Goal: Transaction & Acquisition: Book appointment/travel/reservation

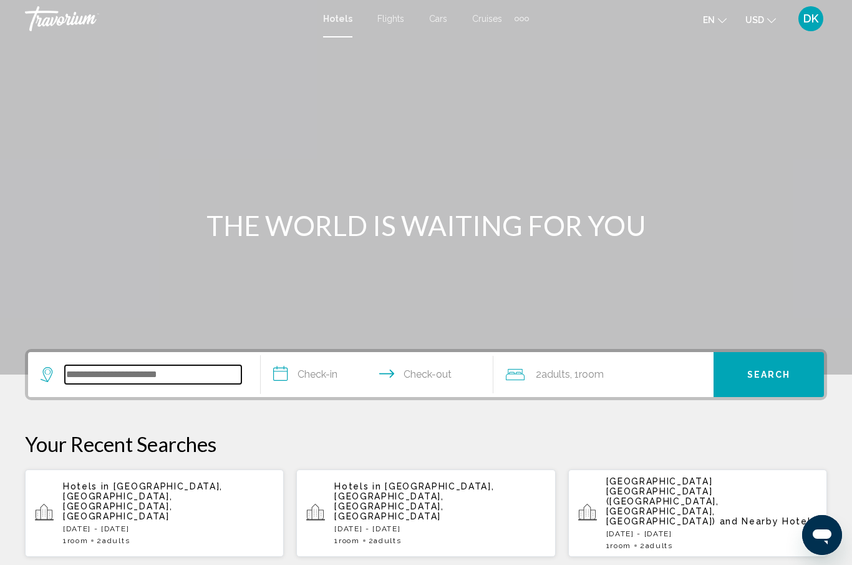
click at [136, 383] on input "Search widget" at bounding box center [153, 374] width 177 height 19
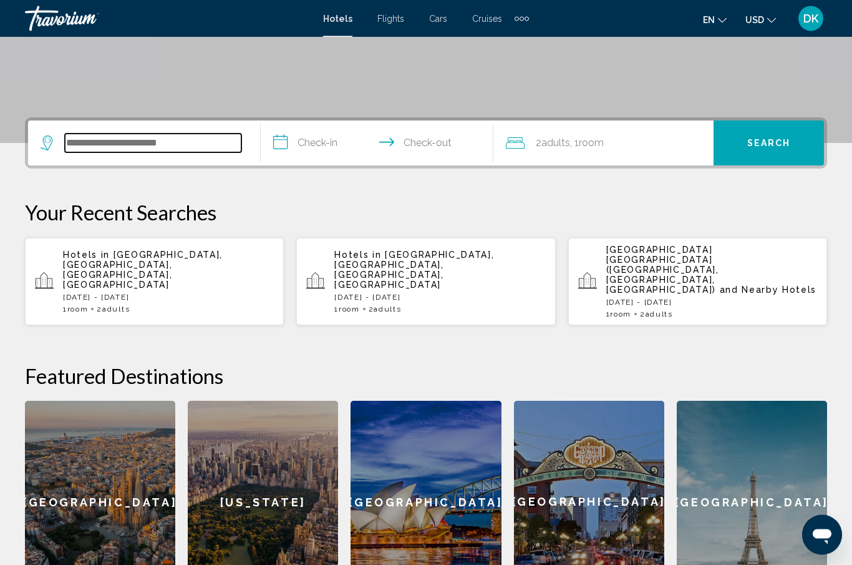
scroll to position [308, 0]
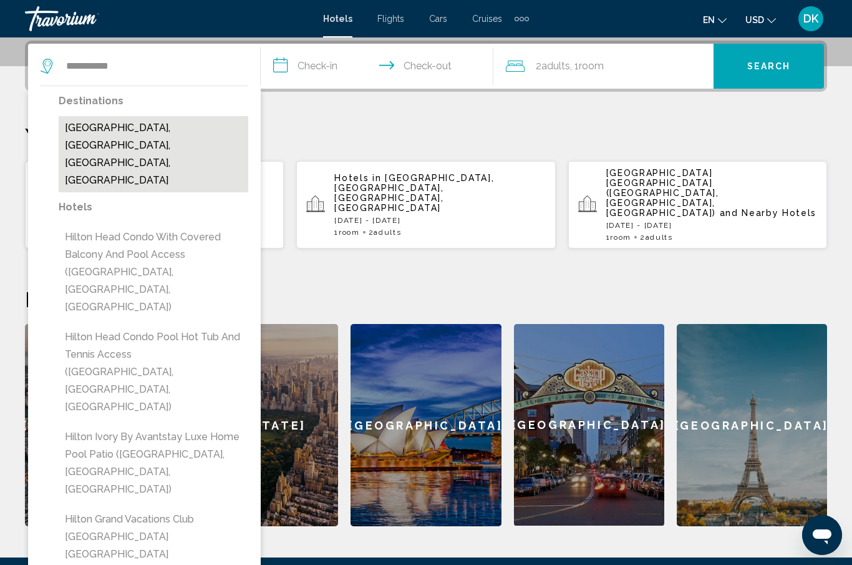
click at [180, 140] on button "[GEOGRAPHIC_DATA], [GEOGRAPHIC_DATA], [GEOGRAPHIC_DATA], [GEOGRAPHIC_DATA]" at bounding box center [154, 154] width 190 height 76
type input "**********"
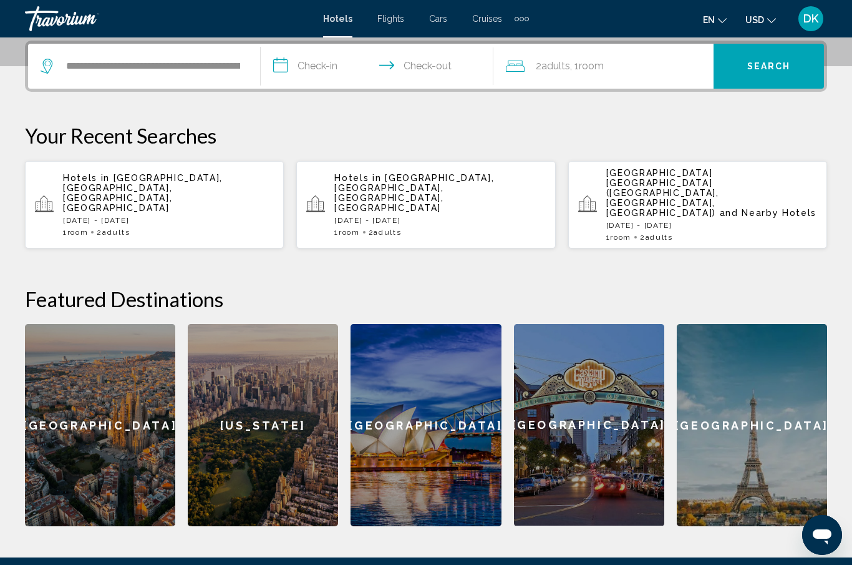
click at [327, 66] on input "**********" at bounding box center [380, 68] width 238 height 49
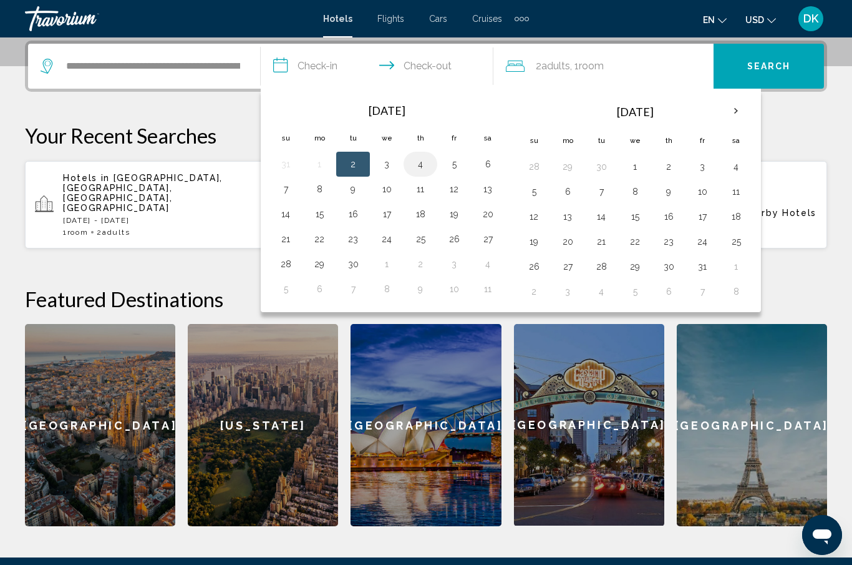
click at [421, 164] on button "4" at bounding box center [421, 163] width 20 height 17
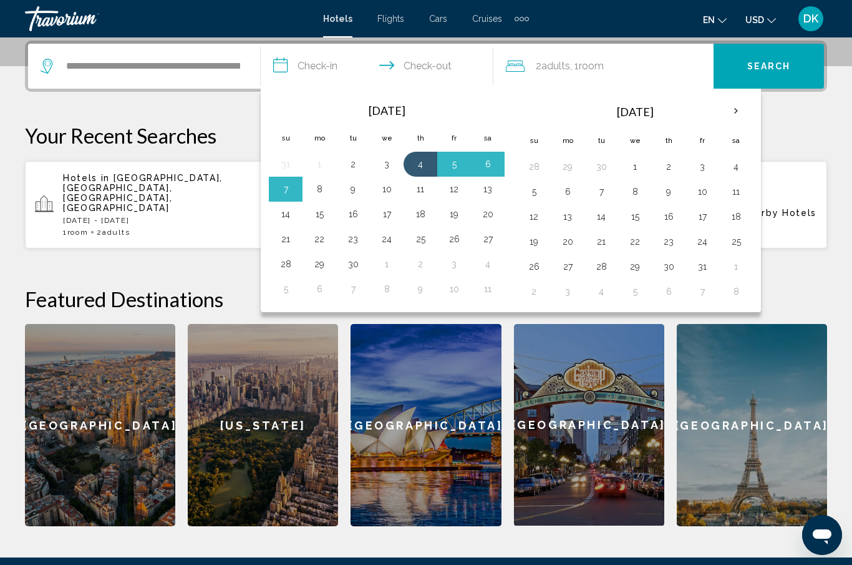
click at [316, 196] on button "8" at bounding box center [320, 188] width 20 height 17
type input "**********"
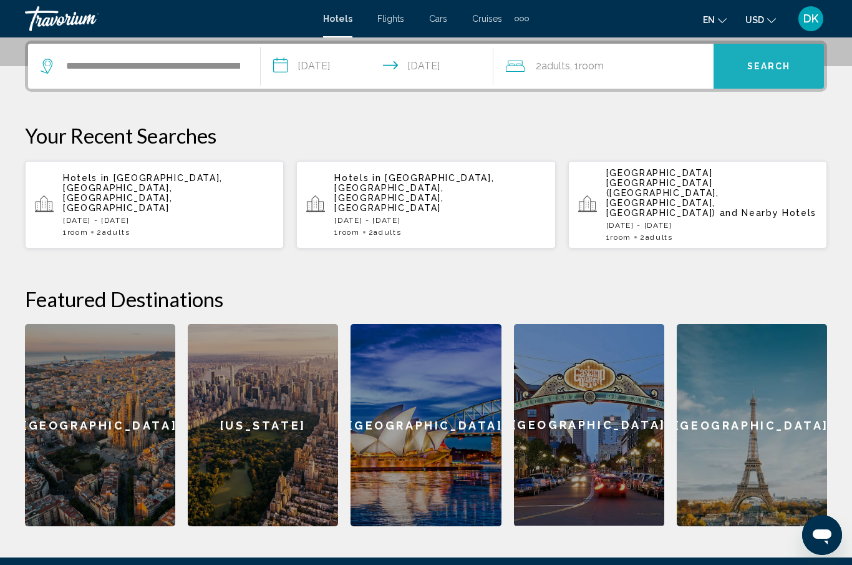
click at [778, 71] on span "Search" at bounding box center [770, 67] width 44 height 10
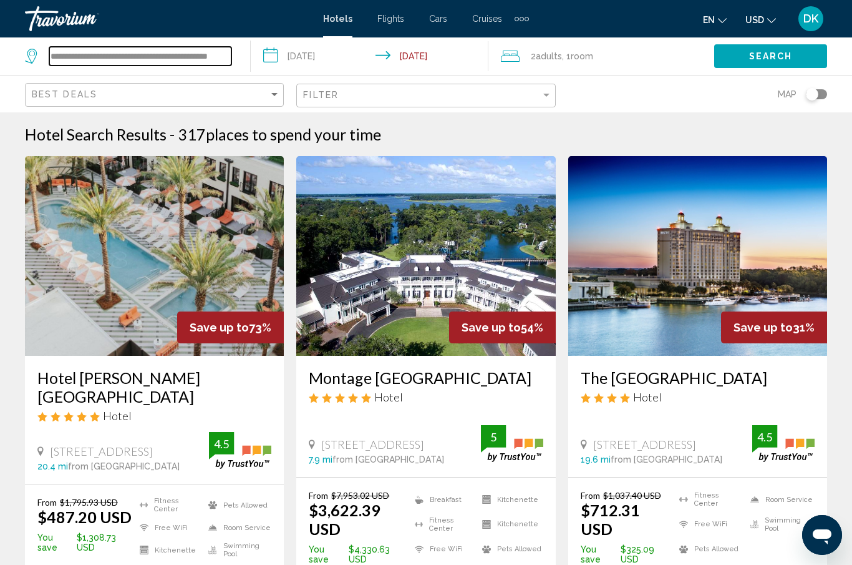
click at [157, 62] on input "**********" at bounding box center [140, 56] width 182 height 19
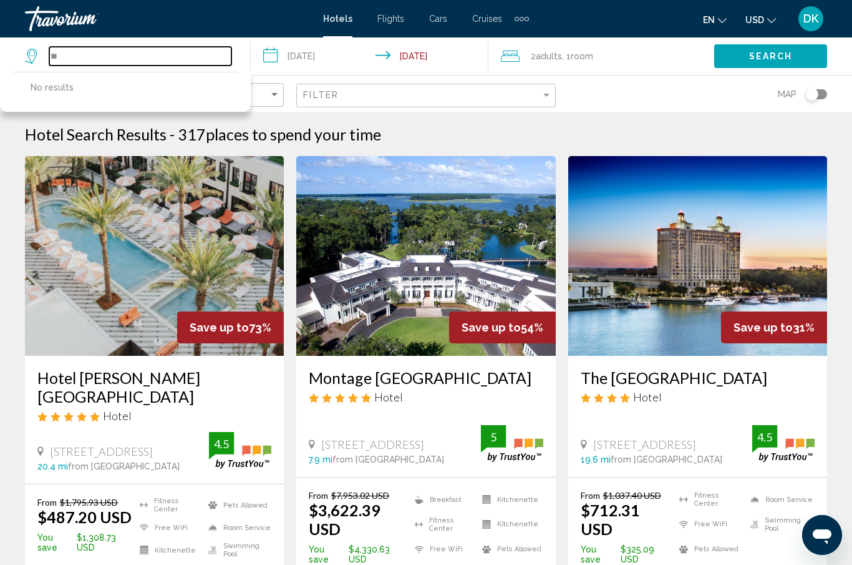
type input "*"
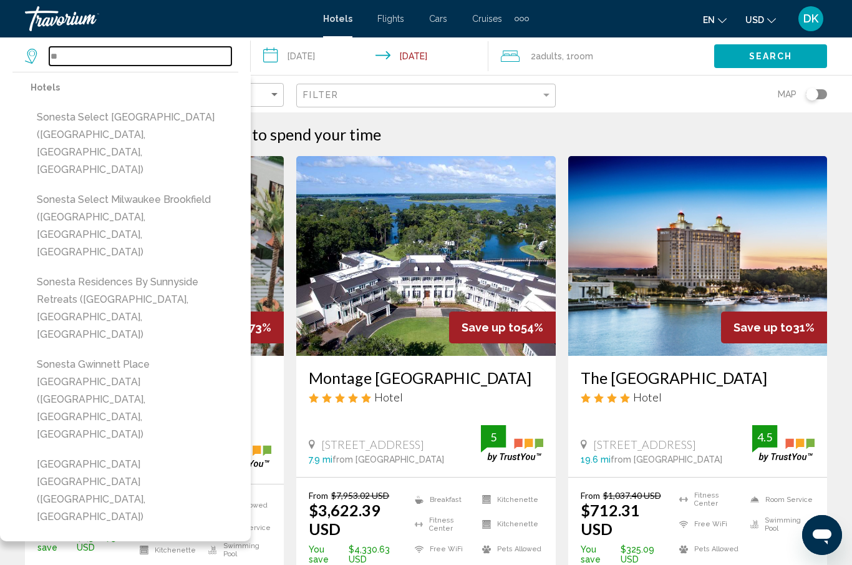
type input "*"
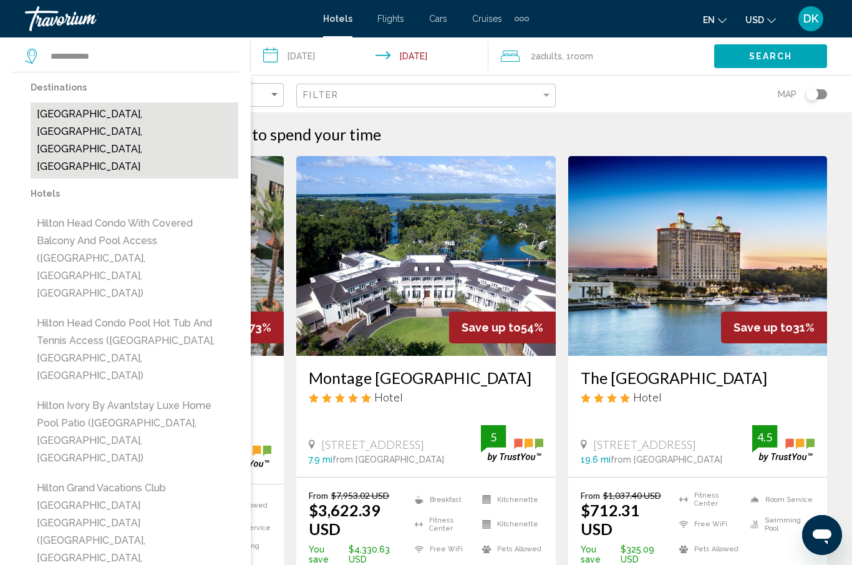
click at [133, 125] on button "[GEOGRAPHIC_DATA], [GEOGRAPHIC_DATA], [GEOGRAPHIC_DATA], [GEOGRAPHIC_DATA]" at bounding box center [135, 140] width 208 height 76
type input "**********"
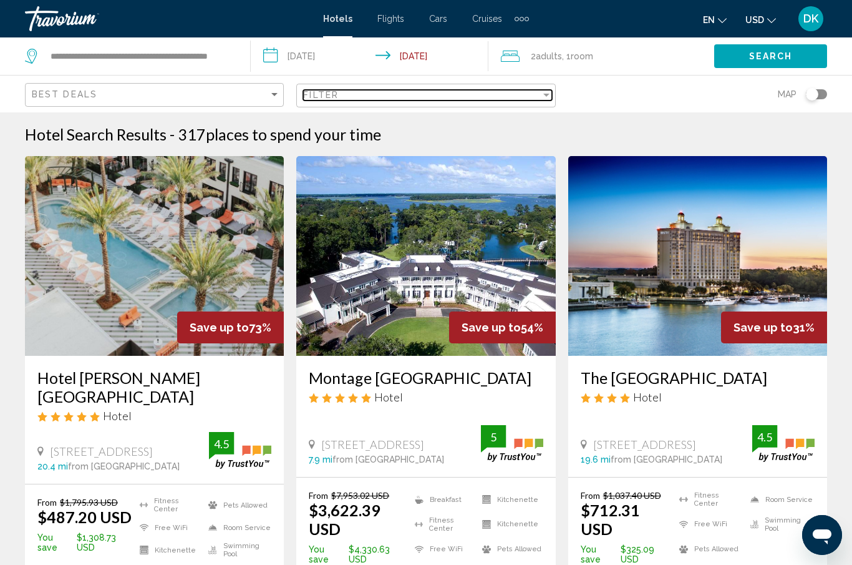
click at [374, 92] on div "Filter" at bounding box center [421, 95] width 237 height 10
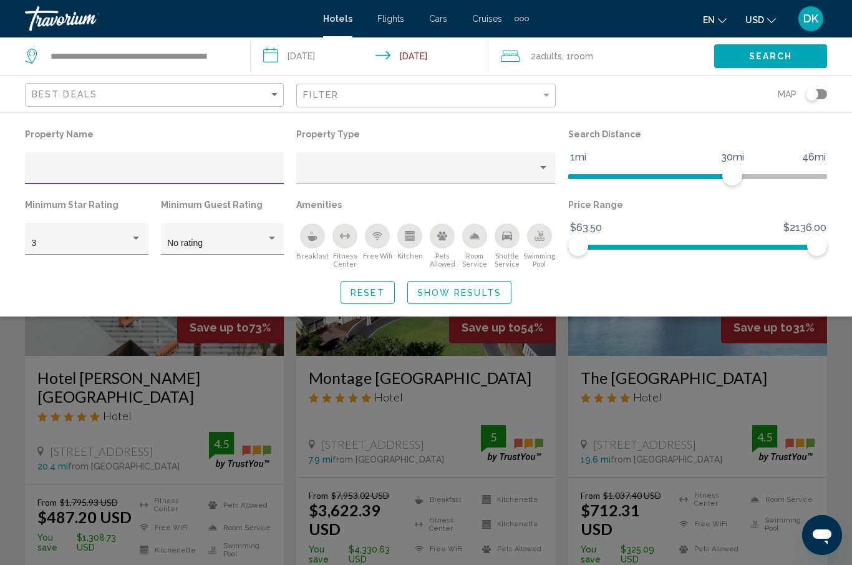
click at [169, 170] on input "Hotel Filters" at bounding box center [155, 173] width 246 height 10
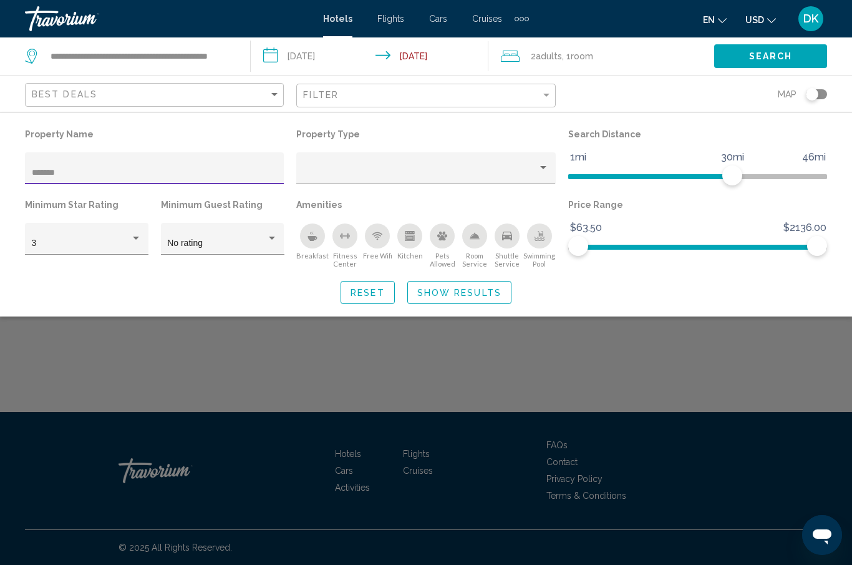
type input "*******"
click at [469, 292] on span "Show Results" at bounding box center [459, 293] width 84 height 10
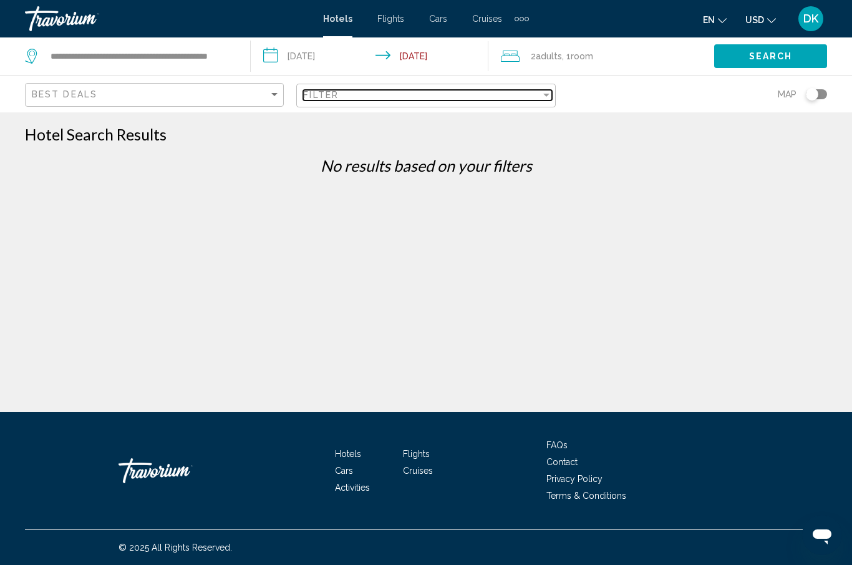
click at [350, 98] on div "Filter" at bounding box center [421, 95] width 237 height 10
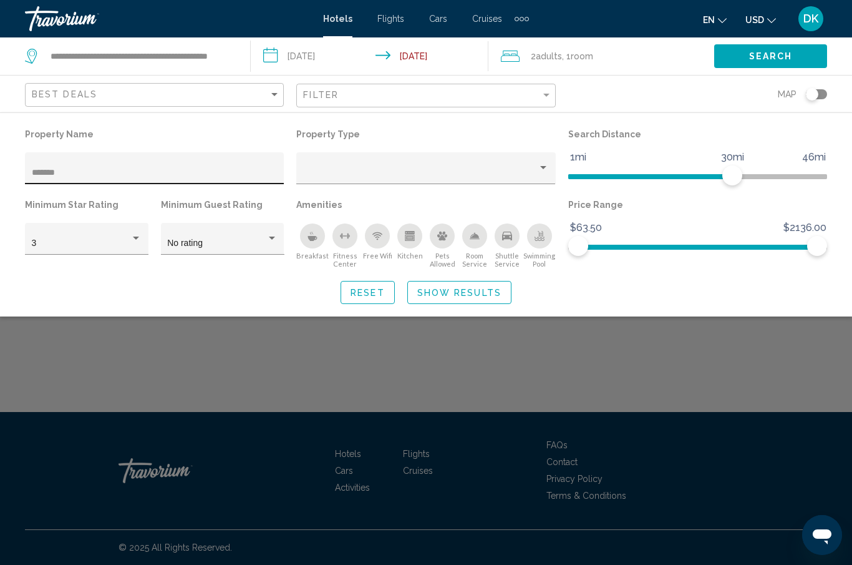
click at [118, 163] on div "*******" at bounding box center [155, 172] width 246 height 26
click at [119, 173] on input "*******" at bounding box center [155, 173] width 246 height 10
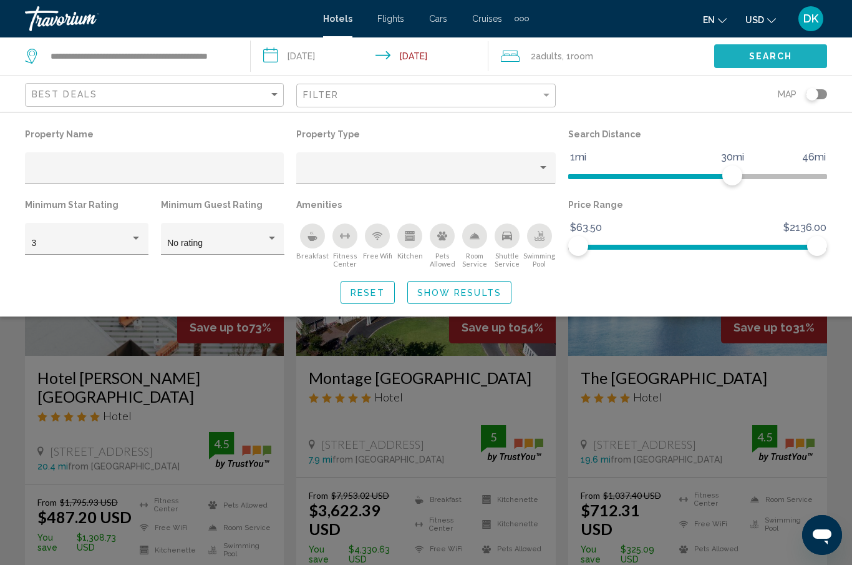
click at [755, 57] on span "Search" at bounding box center [771, 57] width 44 height 10
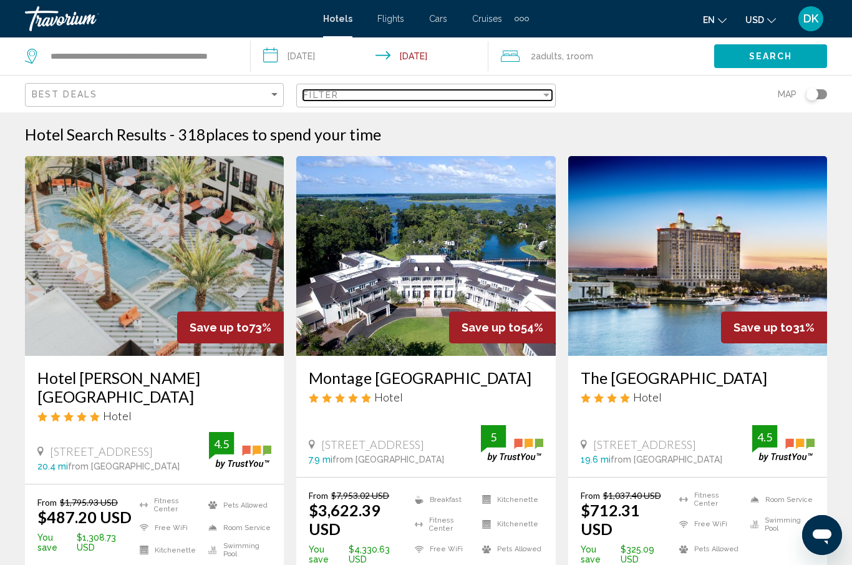
click at [325, 95] on span "Filter" at bounding box center [321, 95] width 36 height 10
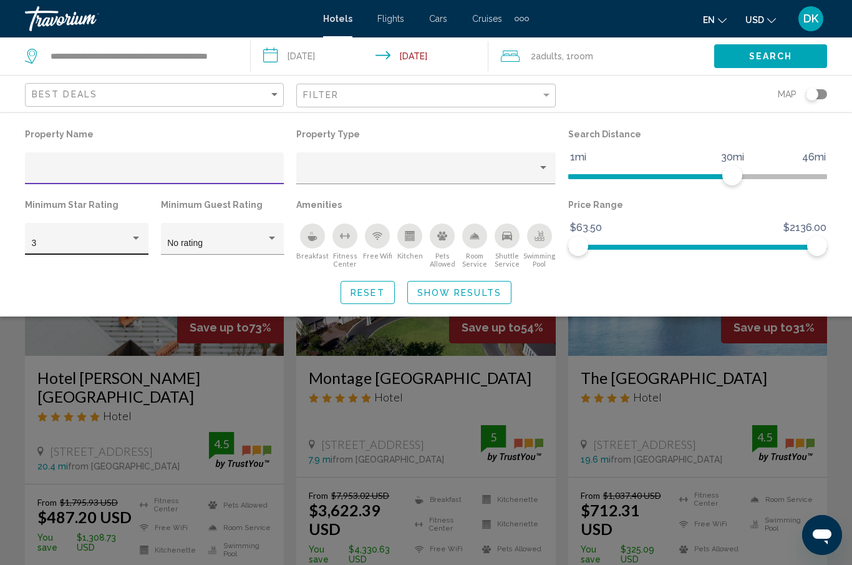
click at [137, 246] on div "3" at bounding box center [87, 243] width 110 height 10
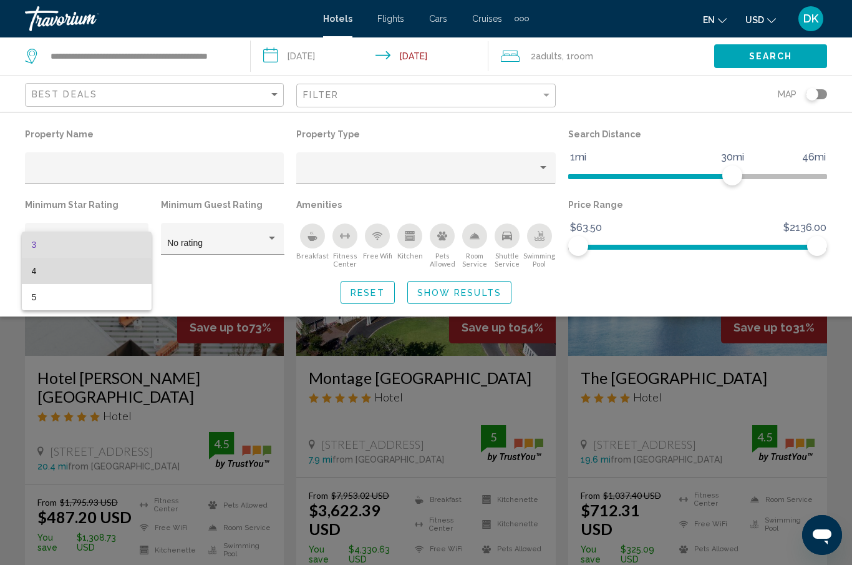
click at [63, 277] on span "4" at bounding box center [87, 271] width 110 height 26
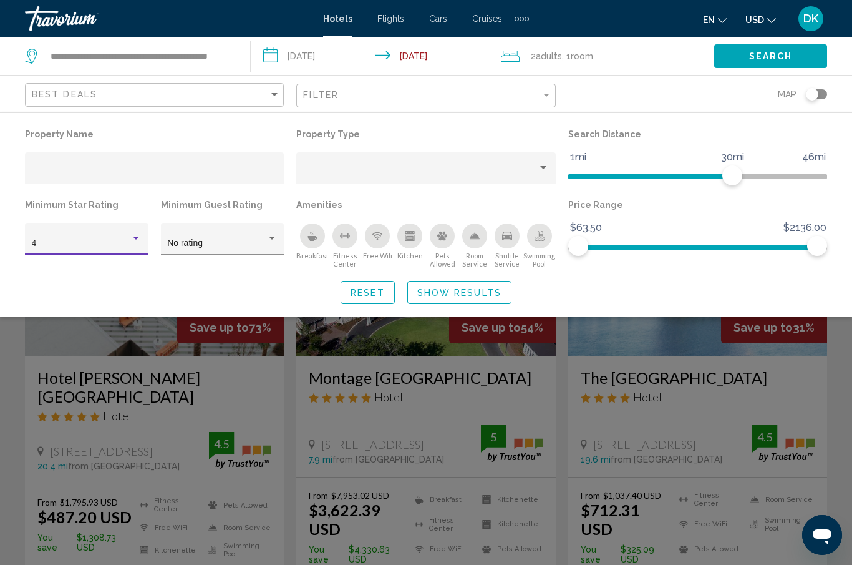
click at [466, 293] on span "Show Results" at bounding box center [459, 293] width 84 height 10
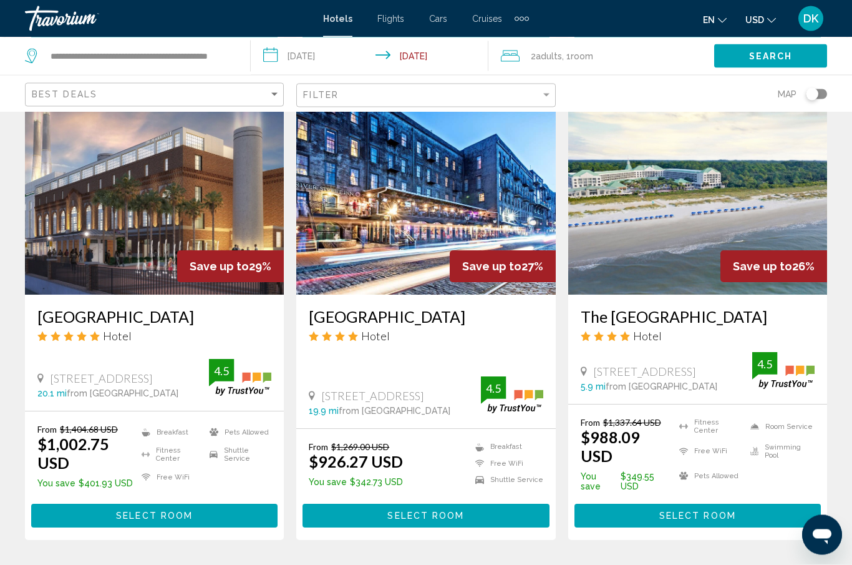
scroll to position [543, 0]
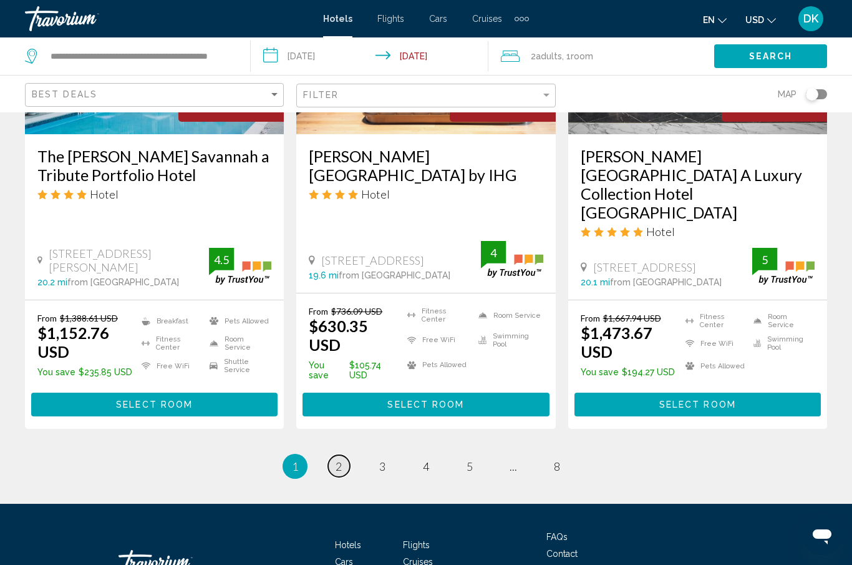
click at [343, 455] on link "page 2" at bounding box center [339, 466] width 22 height 22
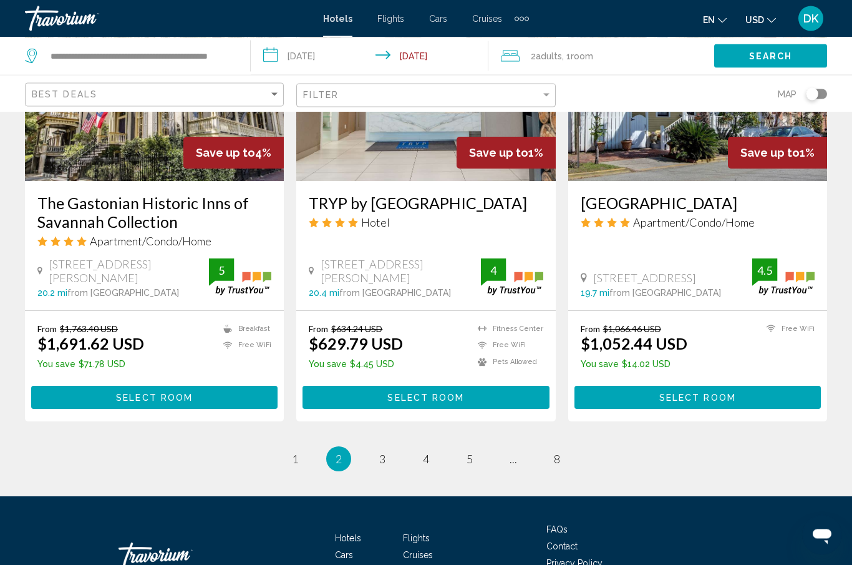
scroll to position [1660, 0]
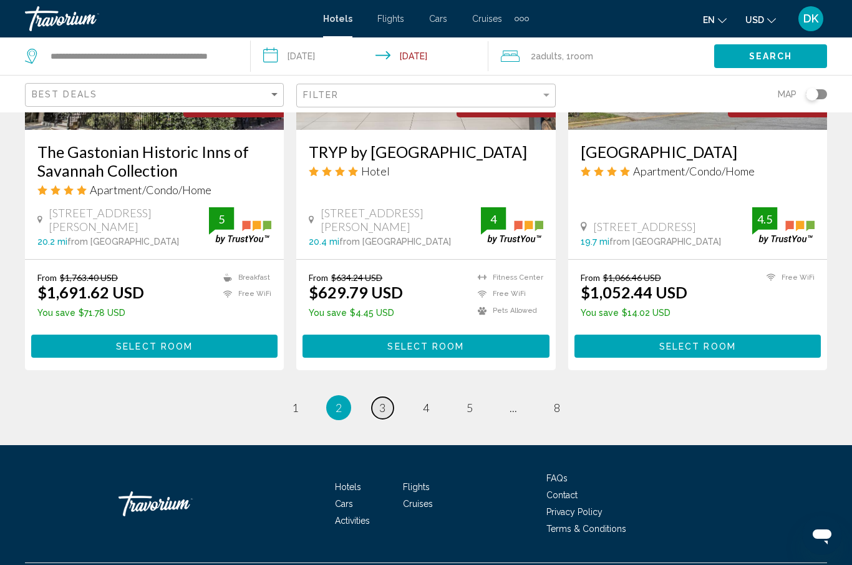
click at [387, 419] on link "page 3" at bounding box center [383, 408] width 22 height 22
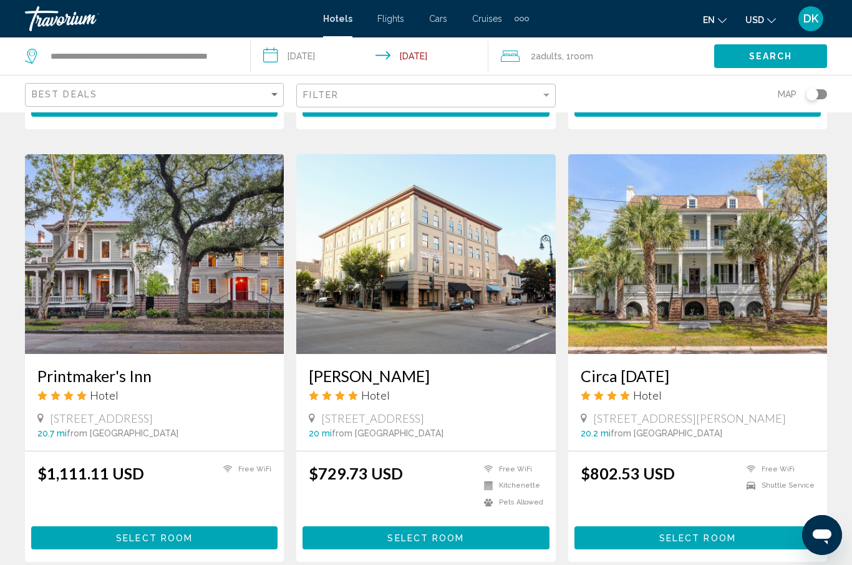
scroll to position [1572, 0]
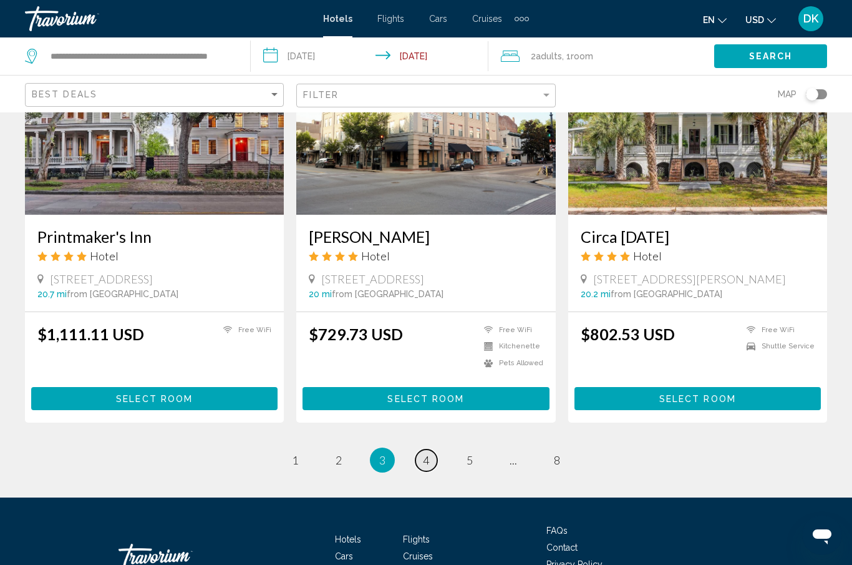
click at [431, 449] on link "page 4" at bounding box center [427, 460] width 22 height 22
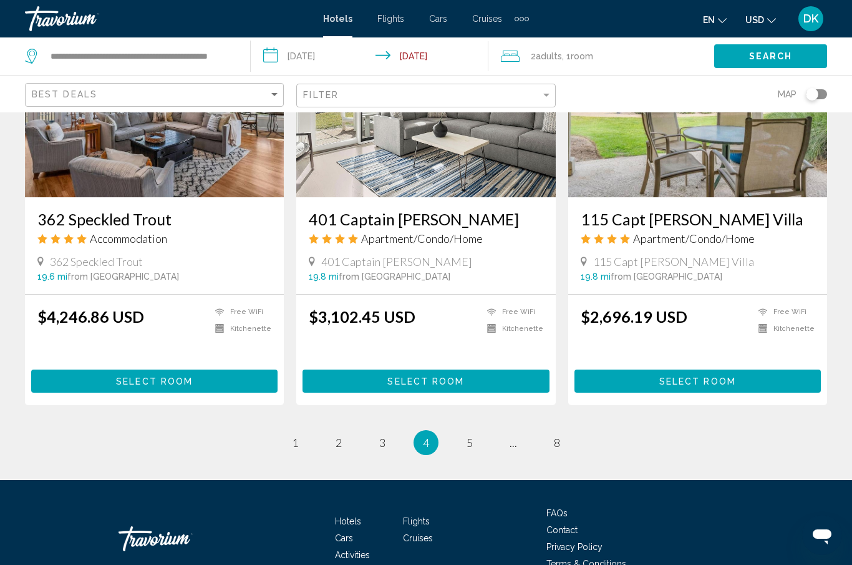
scroll to position [1577, 0]
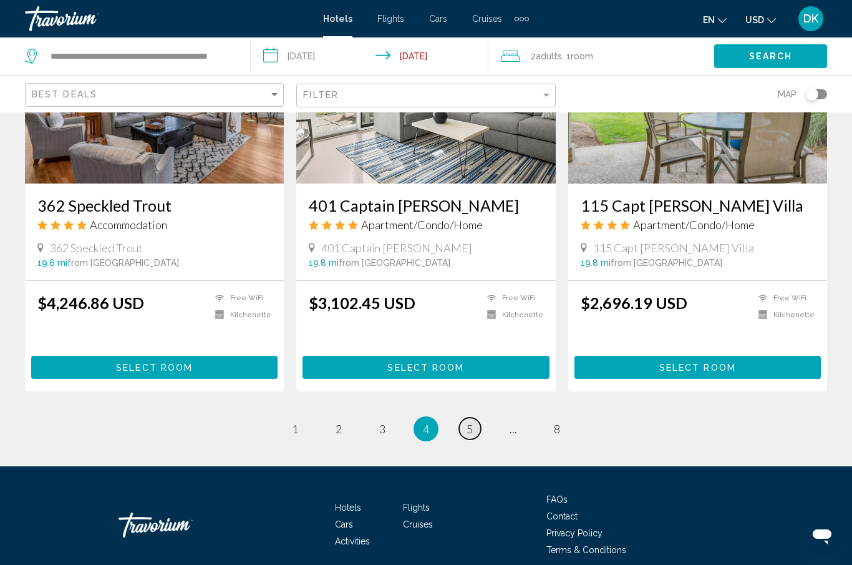
click at [474, 431] on link "page 5" at bounding box center [470, 428] width 22 height 22
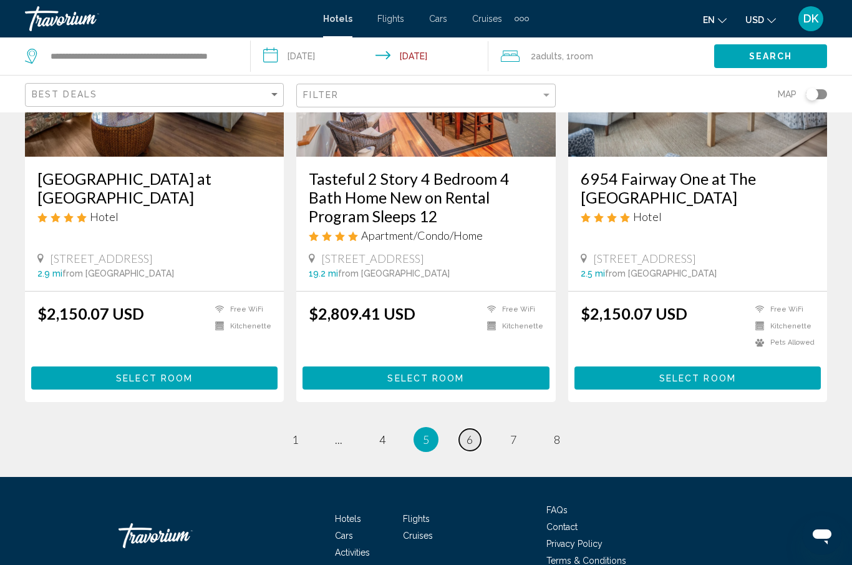
click at [473, 432] on span "6" at bounding box center [470, 439] width 6 height 14
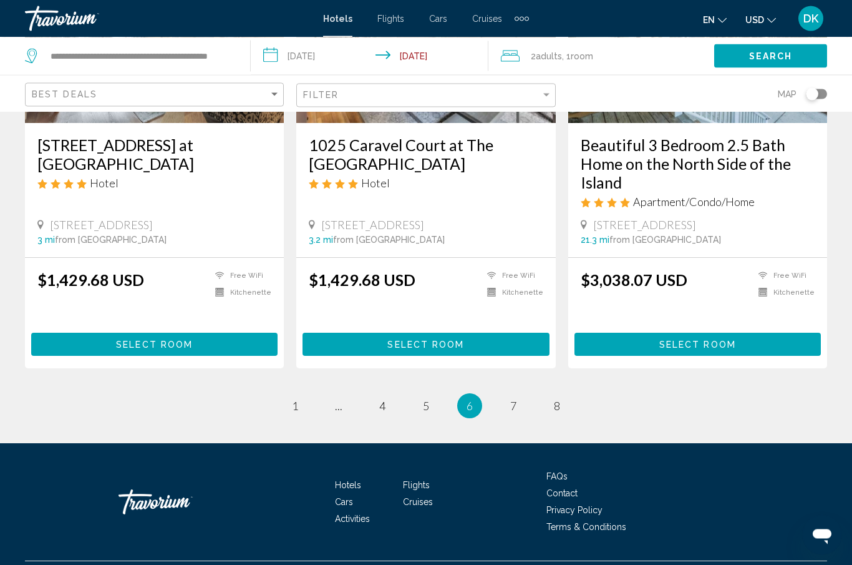
scroll to position [1618, 0]
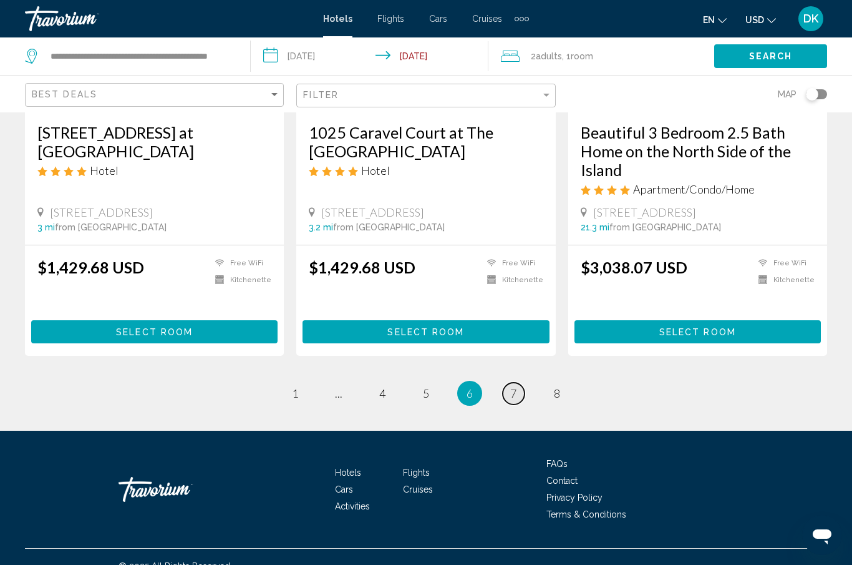
click at [518, 404] on link "page 7" at bounding box center [514, 394] width 22 height 22
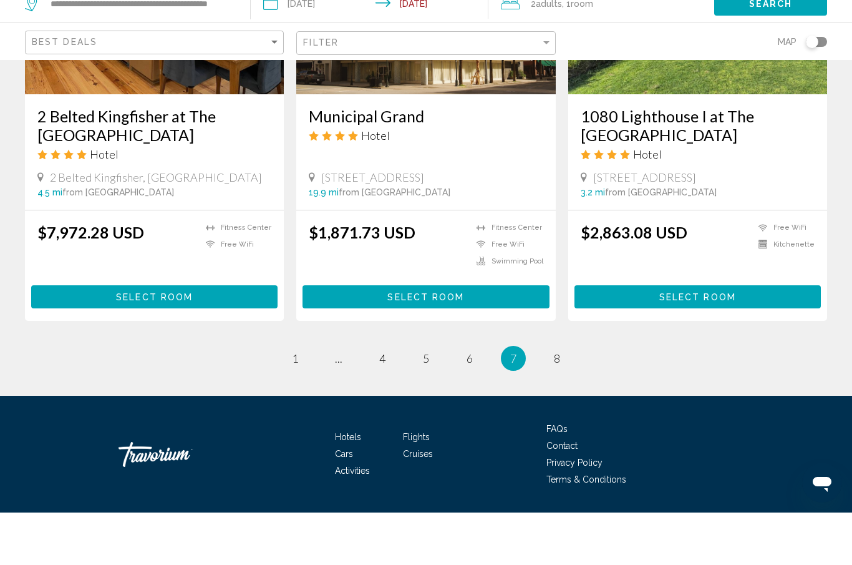
scroll to position [1566, 0]
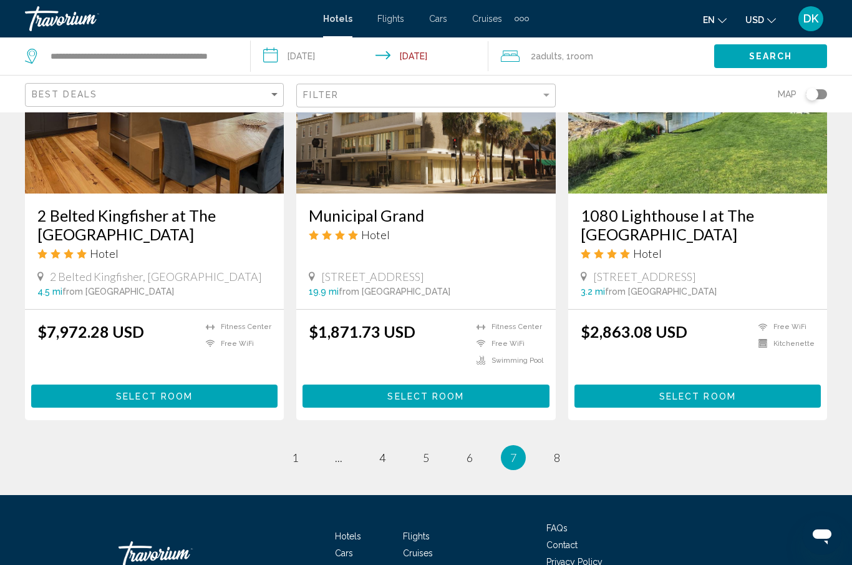
click at [515, 451] on span "7" at bounding box center [513, 458] width 6 height 14
click at [554, 451] on span "8" at bounding box center [557, 458] width 6 height 14
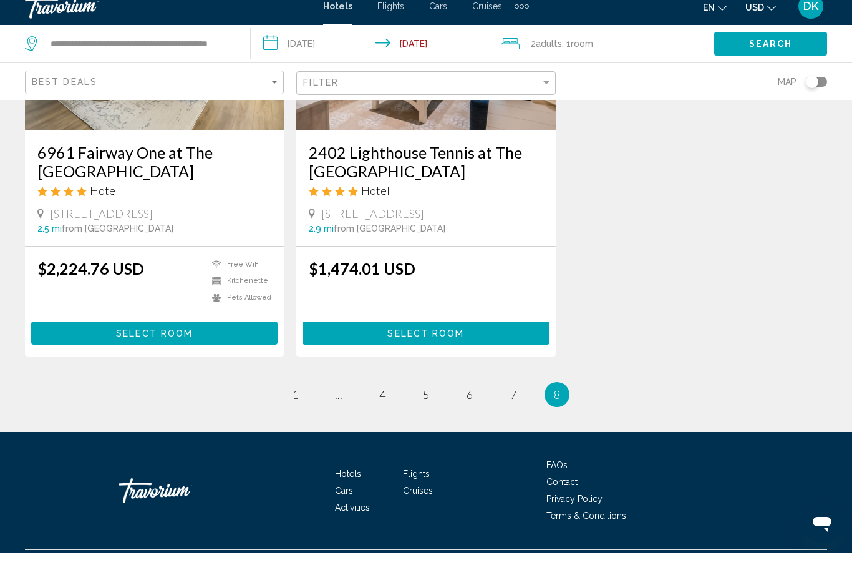
scroll to position [260, 0]
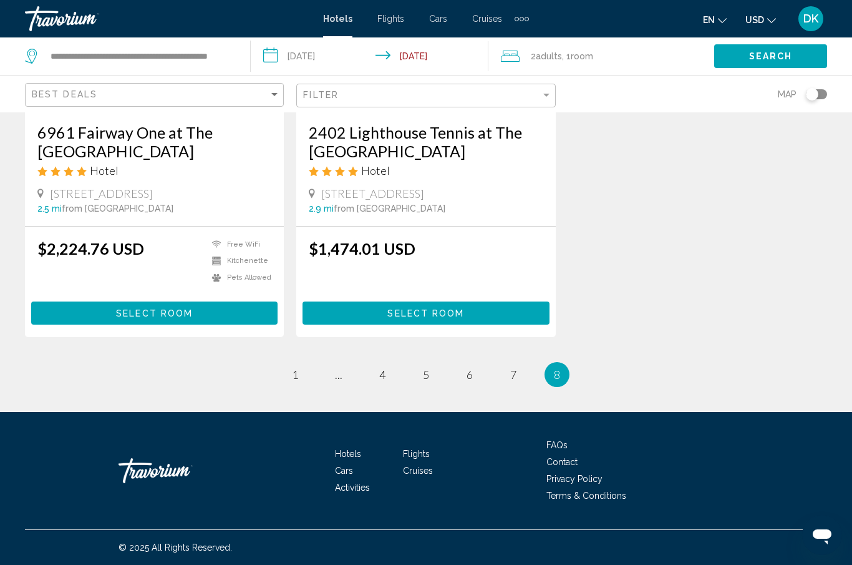
click at [565, 369] on li "You're on page 8" at bounding box center [557, 374] width 25 height 25
click at [566, 364] on ul "8 / 8 page 1 page ... page 4 page 5 page 6 page 7 You're on page 8" at bounding box center [426, 374] width 802 height 25
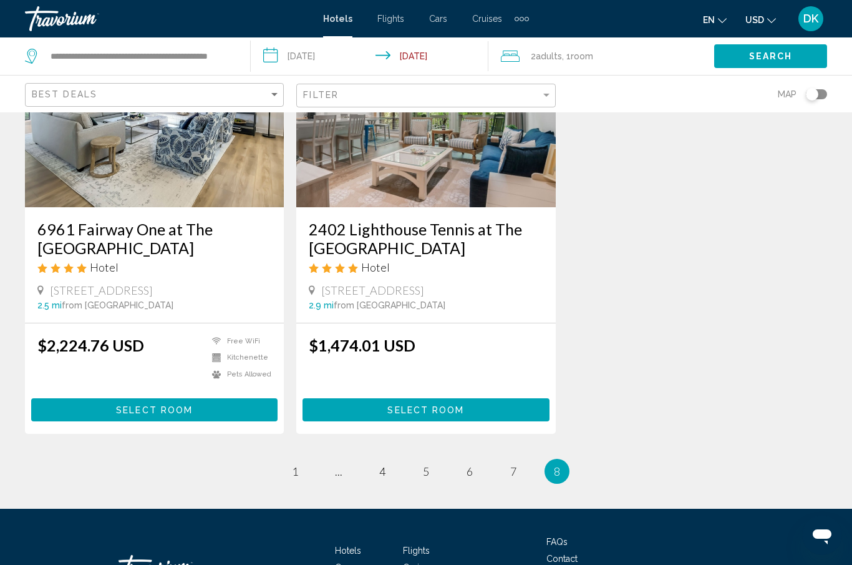
scroll to position [0, 0]
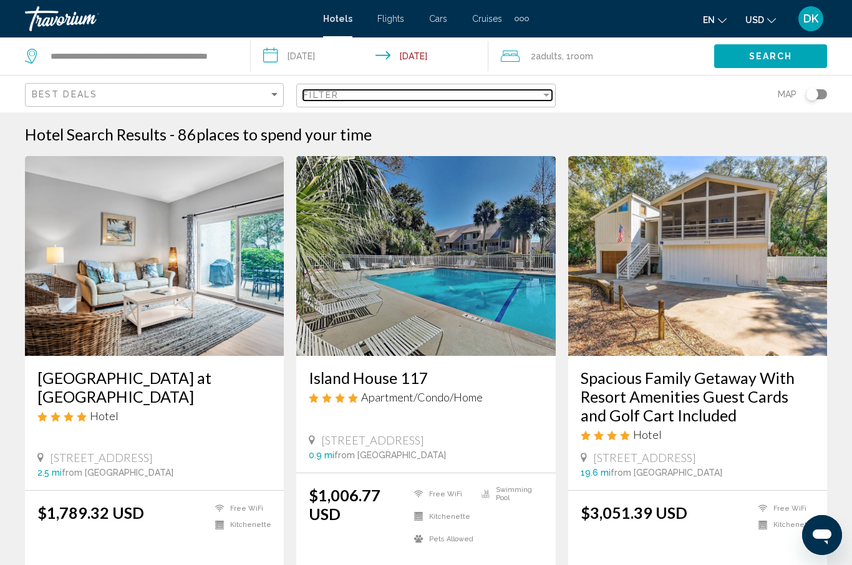
click at [456, 97] on div "Filter" at bounding box center [421, 95] width 237 height 10
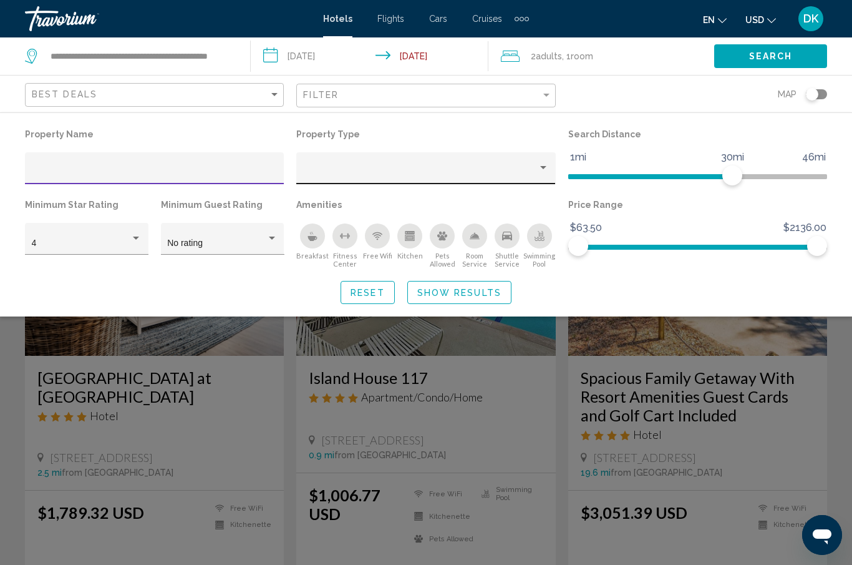
click at [534, 169] on div "Property type" at bounding box center [420, 173] width 235 height 10
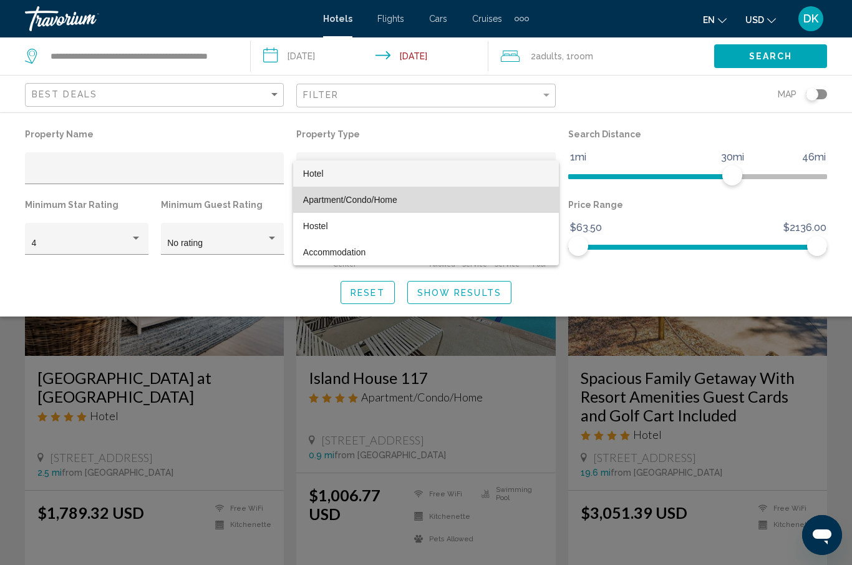
click at [418, 208] on span "Apartment/Condo/Home" at bounding box center [426, 200] width 246 height 26
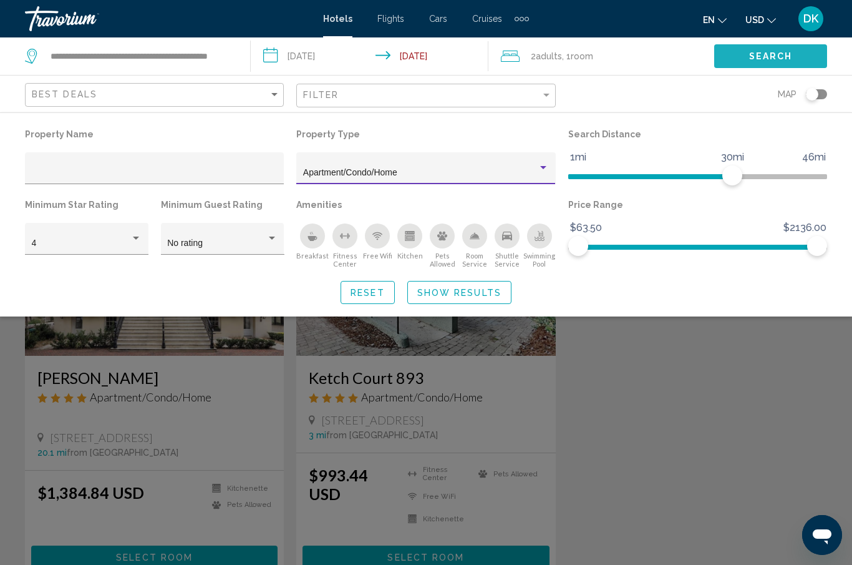
click at [768, 62] on span "Search" at bounding box center [771, 57] width 44 height 10
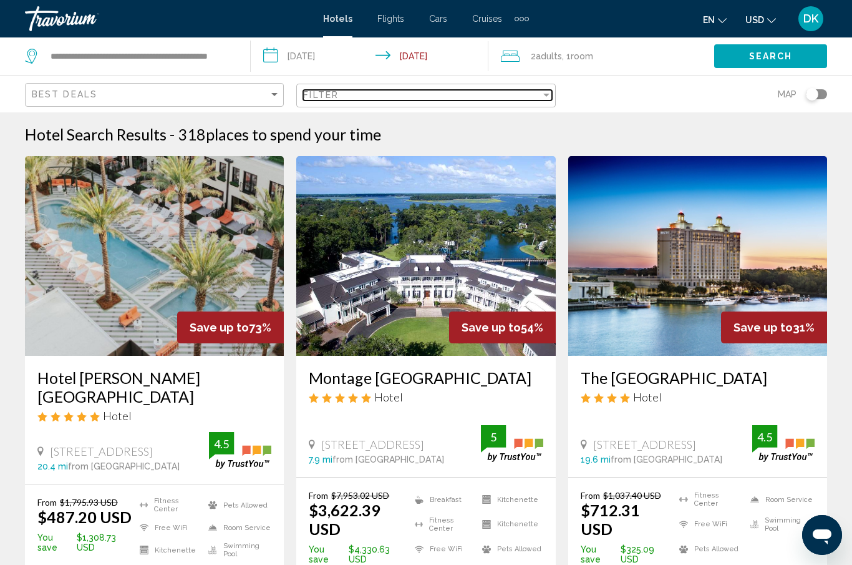
click at [533, 97] on div "Filter" at bounding box center [421, 95] width 237 height 10
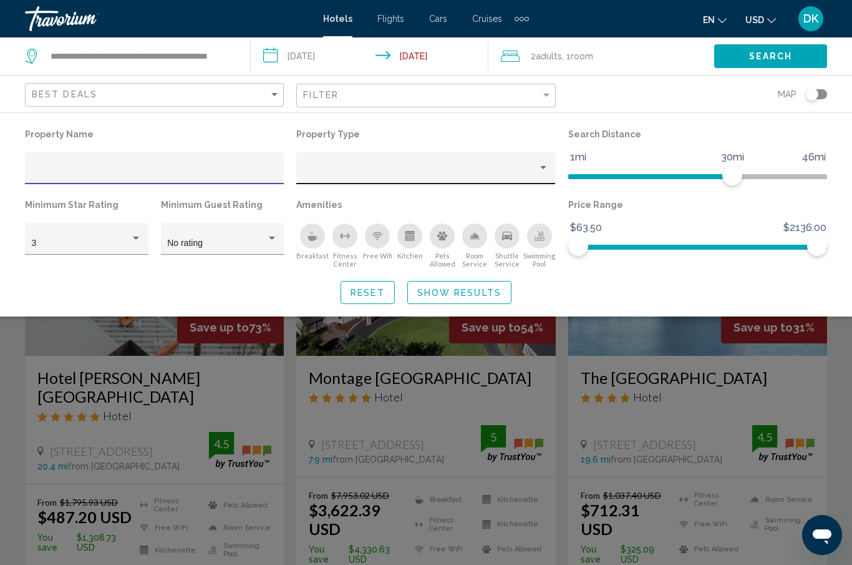
click at [517, 159] on div "Hotel Filters" at bounding box center [426, 172] width 246 height 26
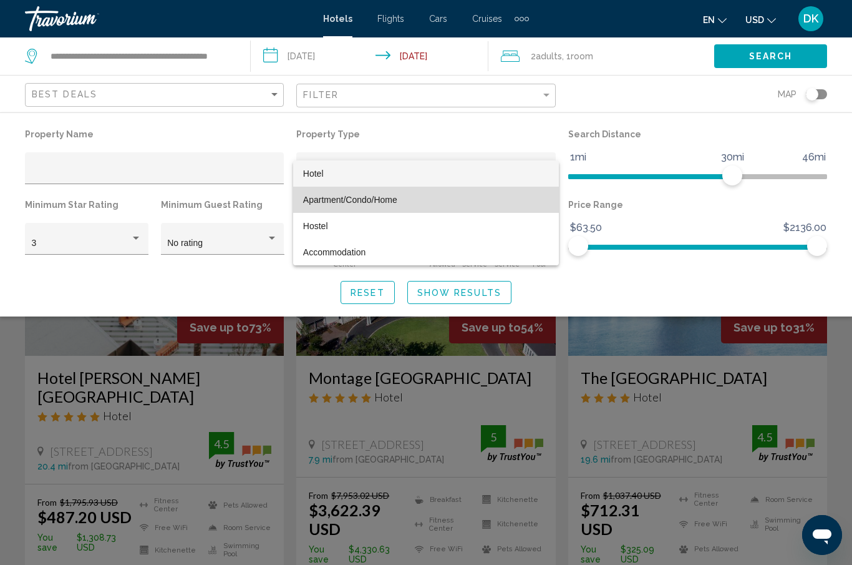
click at [356, 202] on span "Apartment/Condo/Home" at bounding box center [350, 200] width 94 height 10
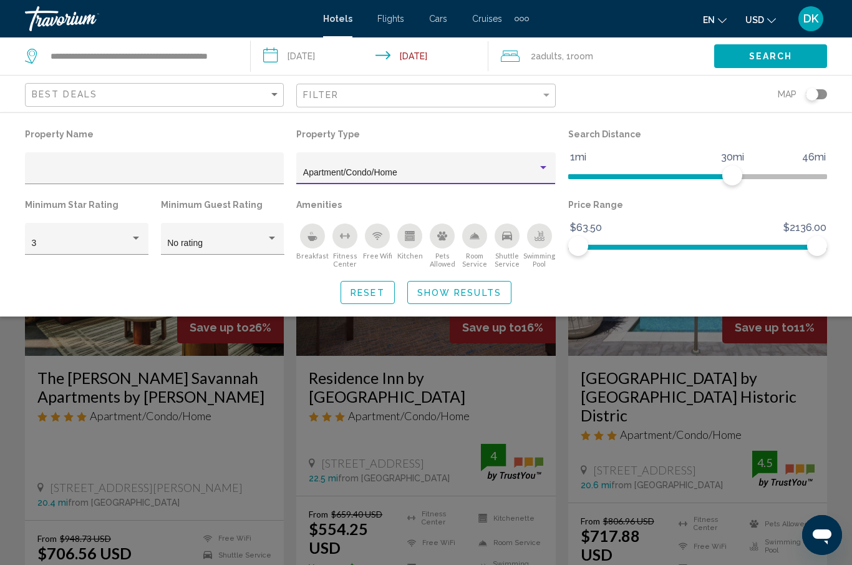
click at [476, 298] on span "Show Results" at bounding box center [459, 293] width 84 height 10
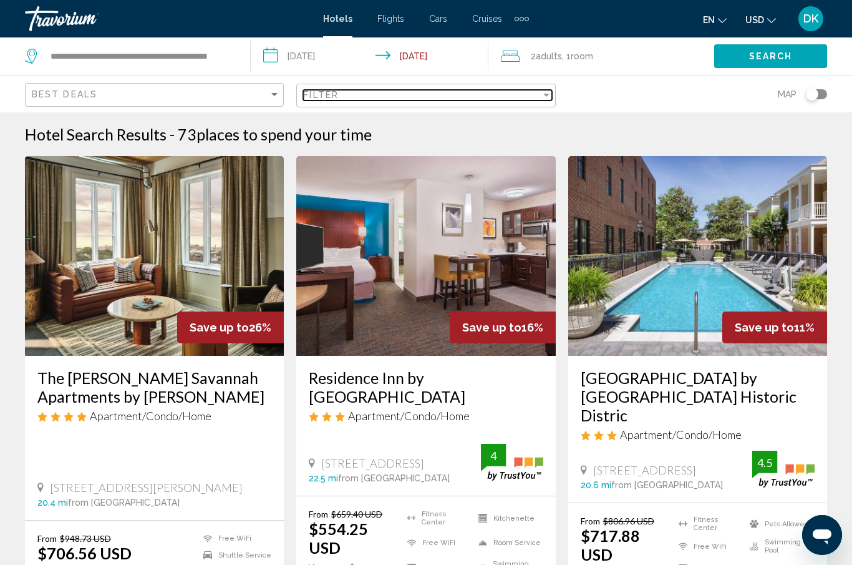
click at [422, 99] on div "Filter" at bounding box center [421, 95] width 237 height 10
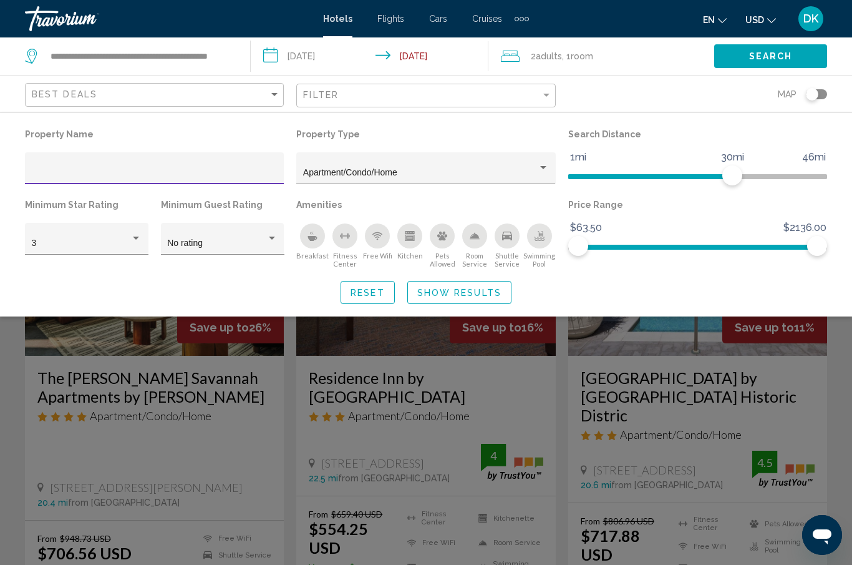
click at [8, 421] on div "Search widget" at bounding box center [426, 376] width 852 height 378
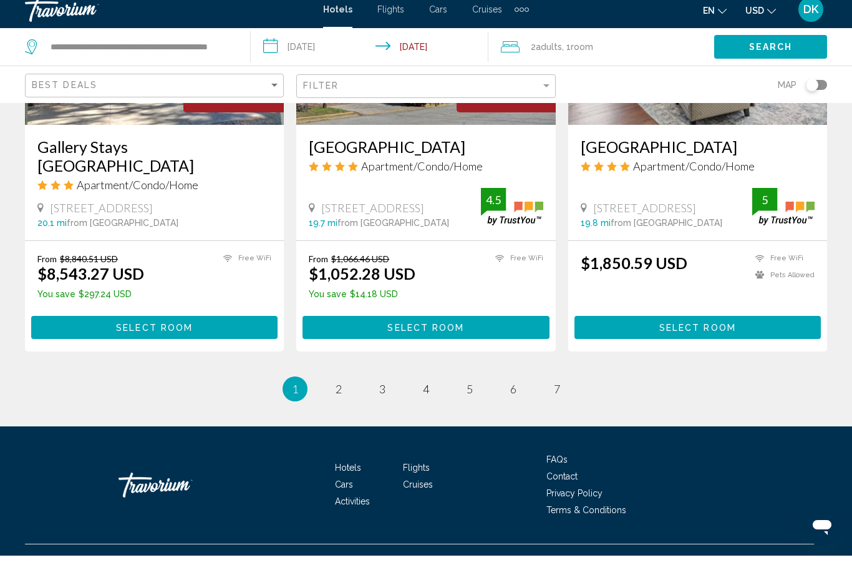
scroll to position [1685, 0]
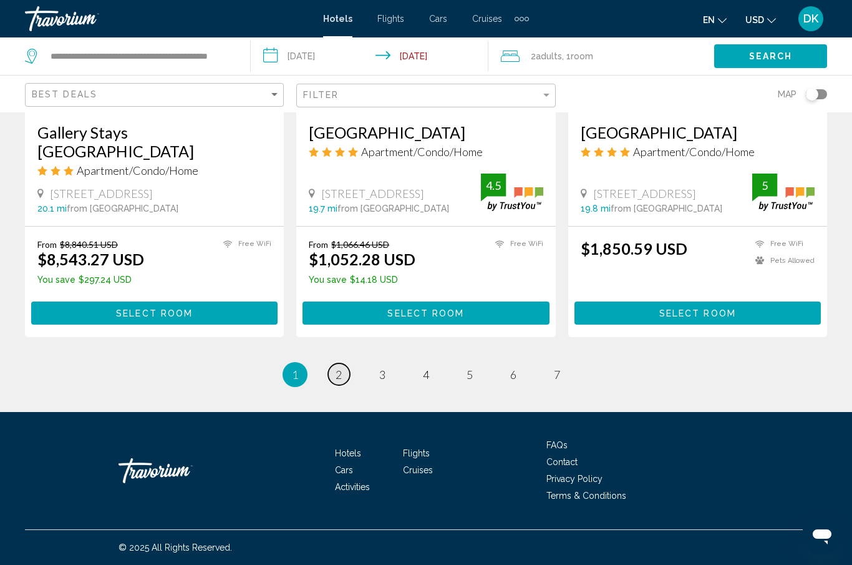
click at [336, 374] on span "2" at bounding box center [339, 375] width 6 height 14
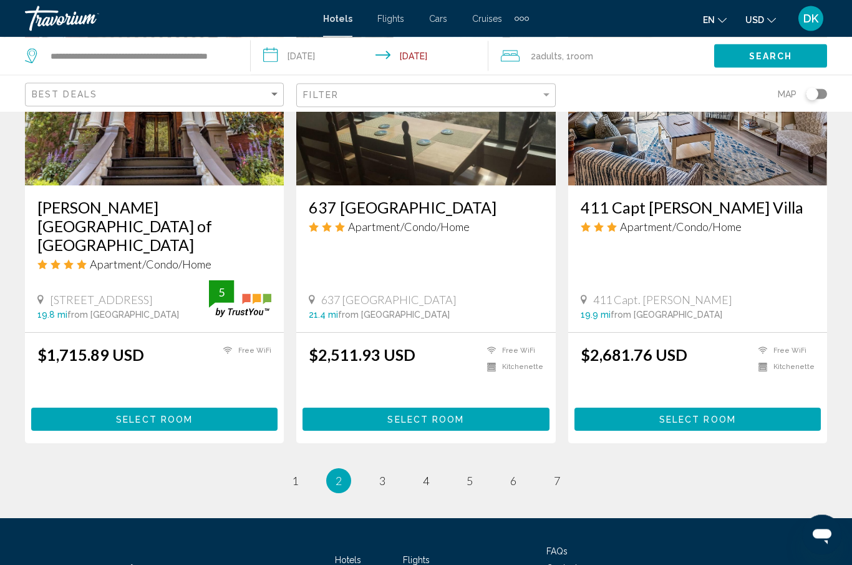
scroll to position [1642, 0]
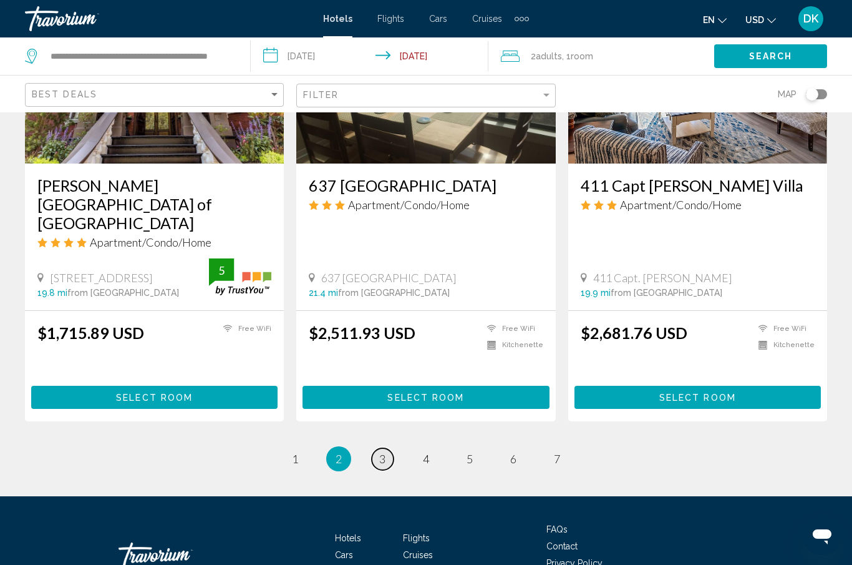
click at [383, 452] on span "3" at bounding box center [382, 459] width 6 height 14
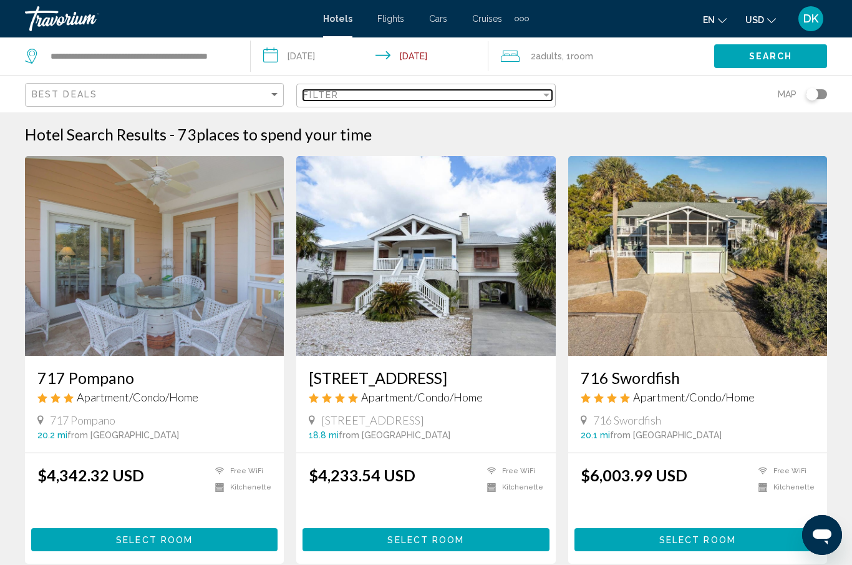
click at [354, 92] on div "Filter" at bounding box center [421, 95] width 237 height 10
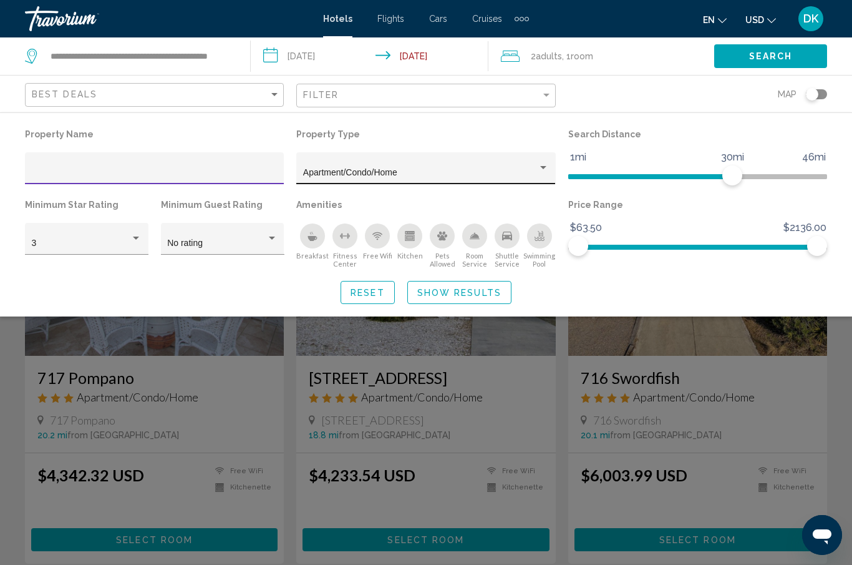
click at [411, 169] on div "Apartment/Condo/Home" at bounding box center [420, 173] width 235 height 10
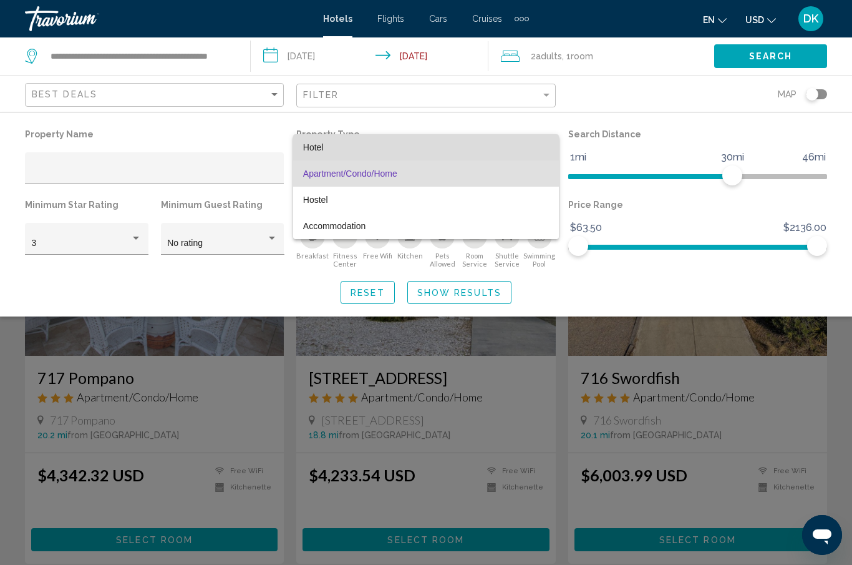
click at [350, 148] on span "Hotel" at bounding box center [426, 147] width 246 height 26
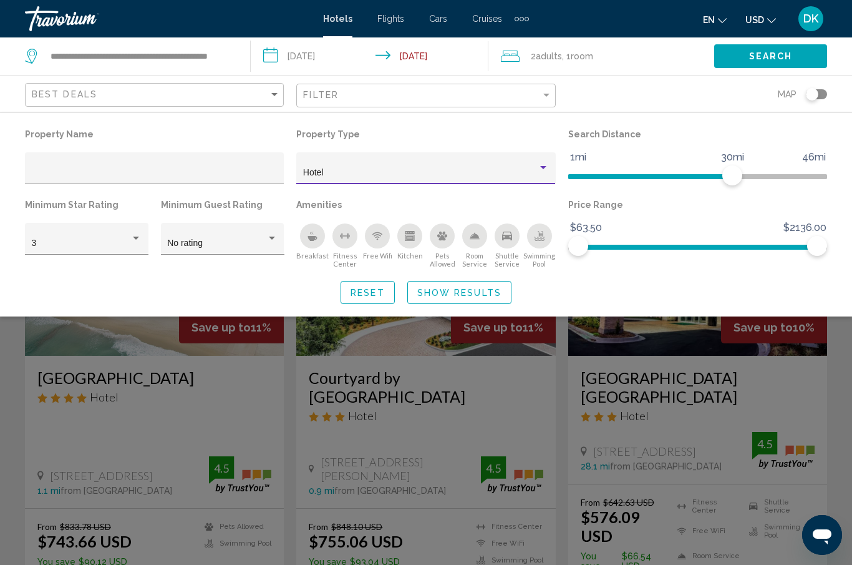
click at [471, 301] on button "Show Results" at bounding box center [459, 292] width 104 height 23
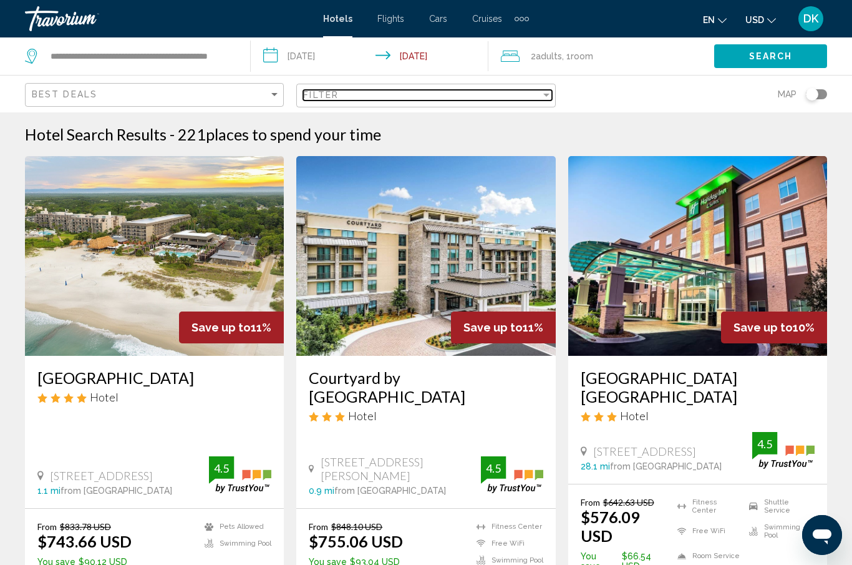
click at [336, 99] on span "Filter" at bounding box center [321, 95] width 36 height 10
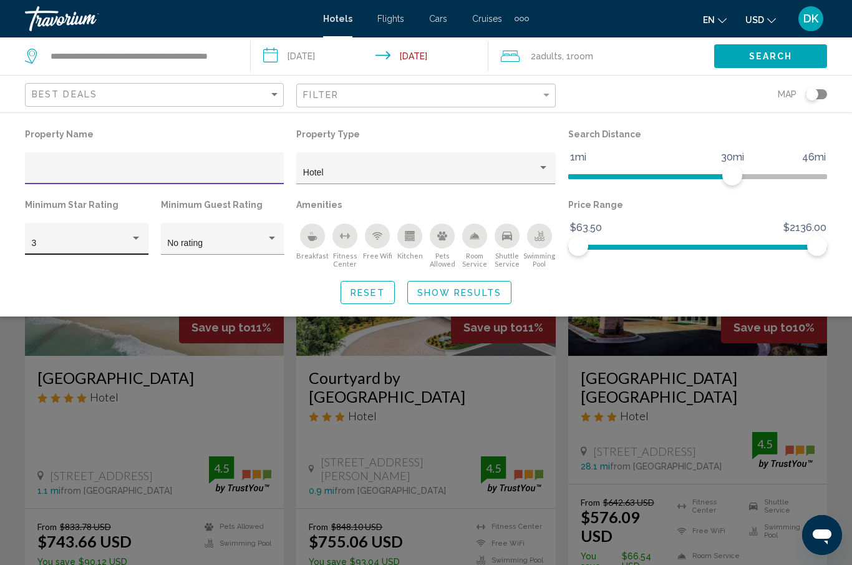
click at [130, 240] on div "3" at bounding box center [81, 243] width 99 height 10
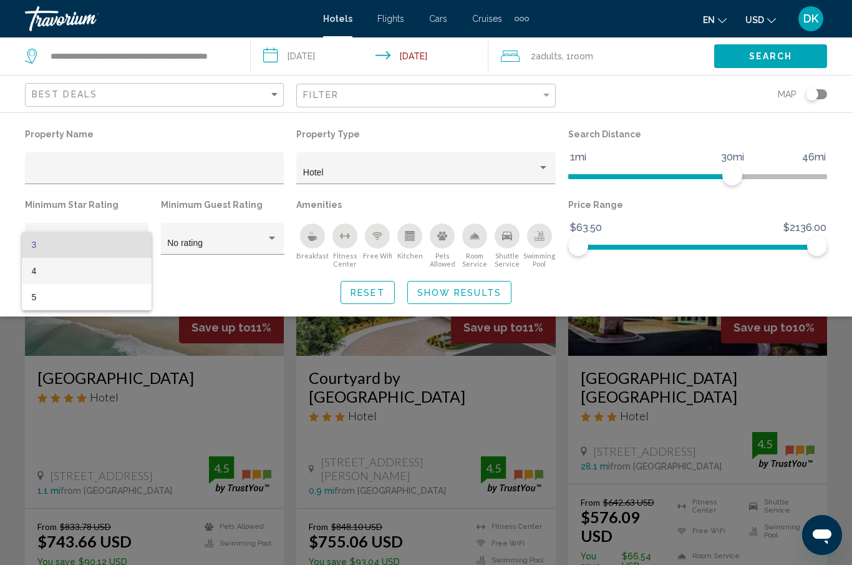
click at [62, 270] on span "4" at bounding box center [87, 271] width 110 height 26
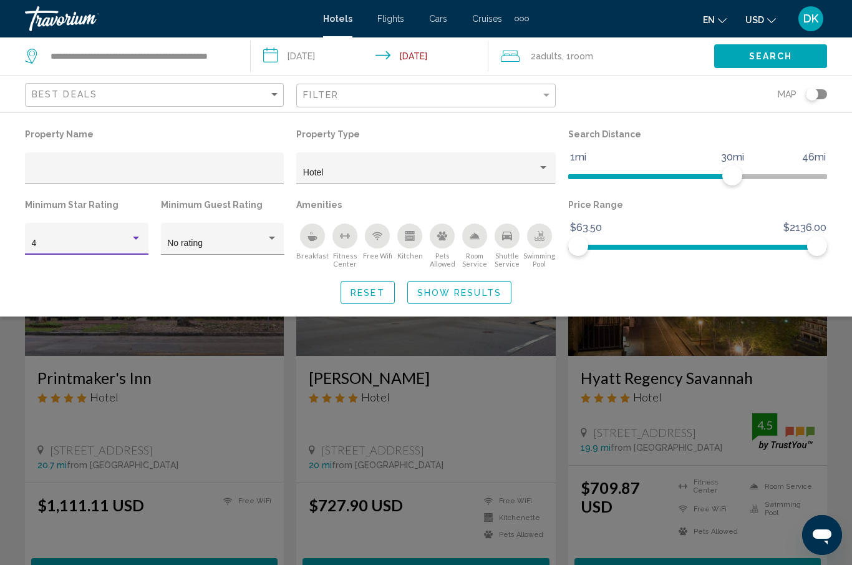
click at [468, 296] on span "Show Results" at bounding box center [459, 293] width 84 height 10
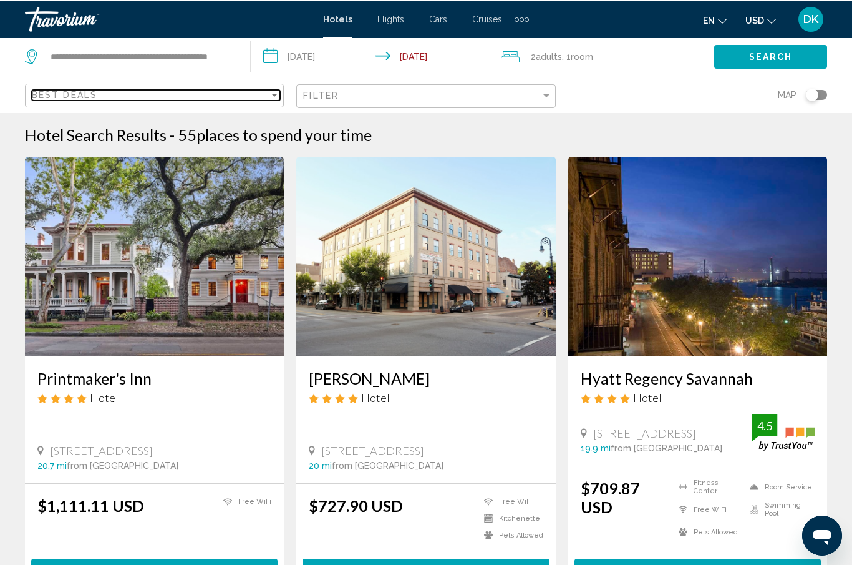
click at [249, 92] on div "Best Deals" at bounding box center [150, 94] width 237 height 10
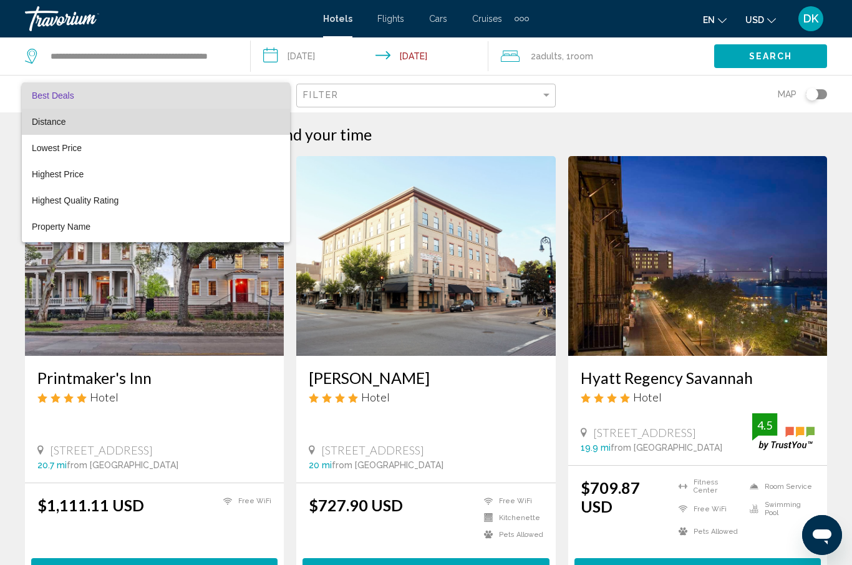
click at [94, 124] on span "Distance" at bounding box center [156, 122] width 248 height 26
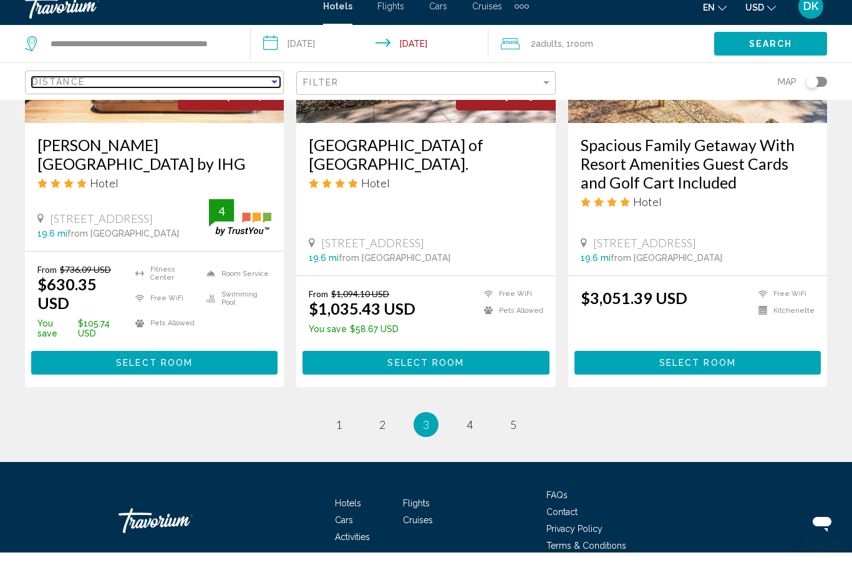
scroll to position [1677, 0]
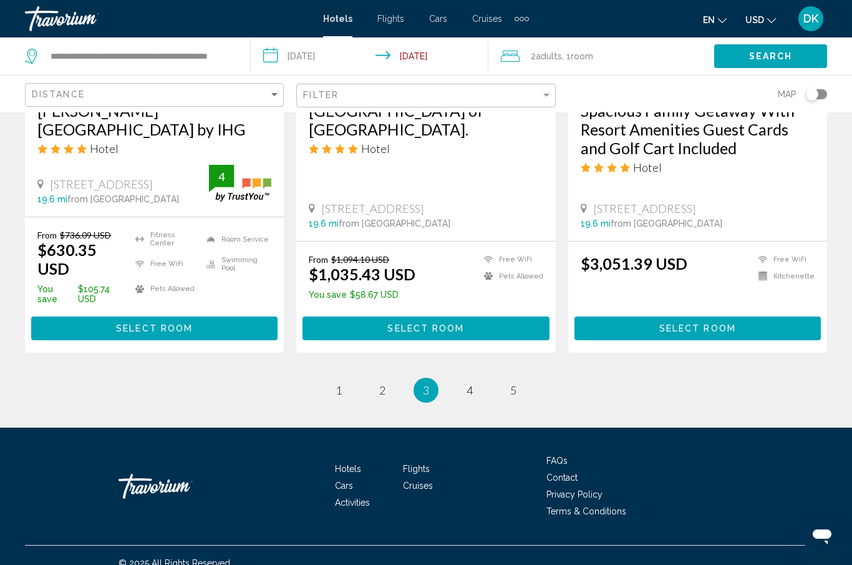
click at [456, 97] on div "Filter" at bounding box center [421, 95] width 237 height 10
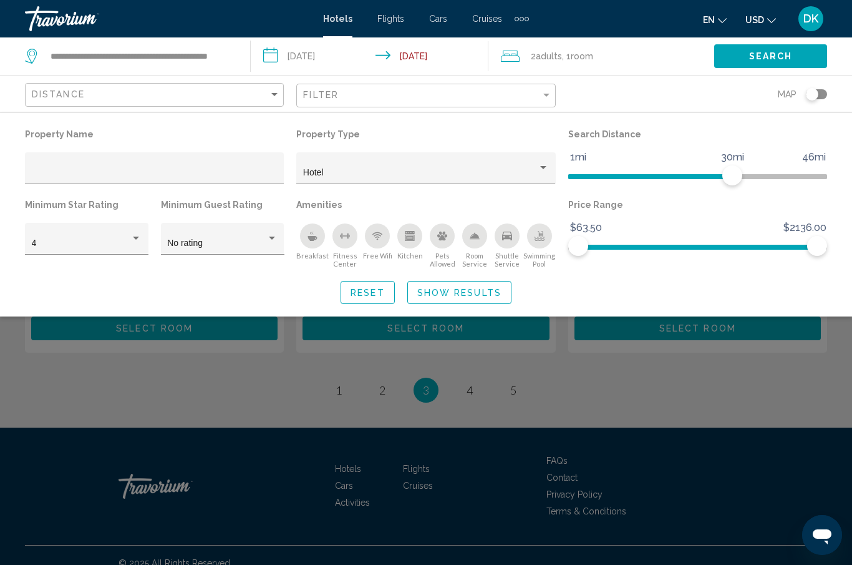
click at [475, 376] on div "Search widget" at bounding box center [426, 376] width 852 height 378
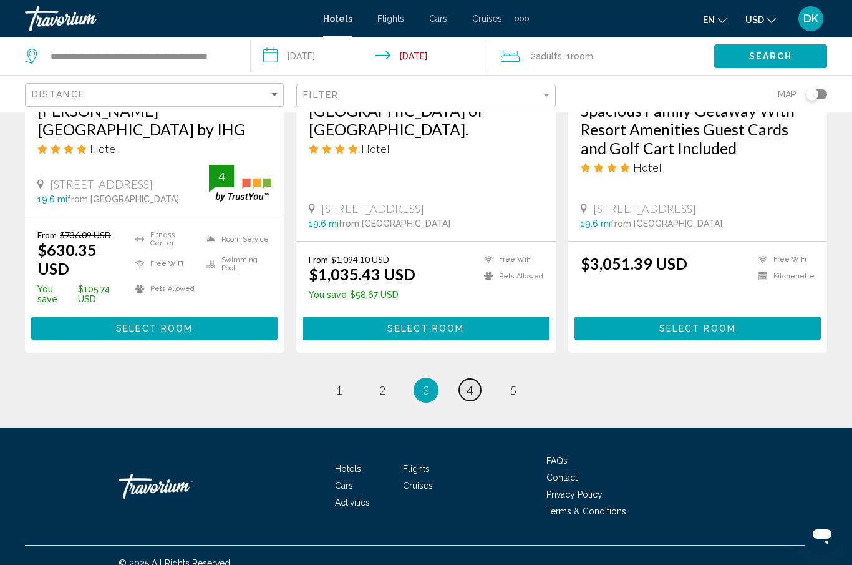
click at [470, 383] on span "4" at bounding box center [470, 390] width 6 height 14
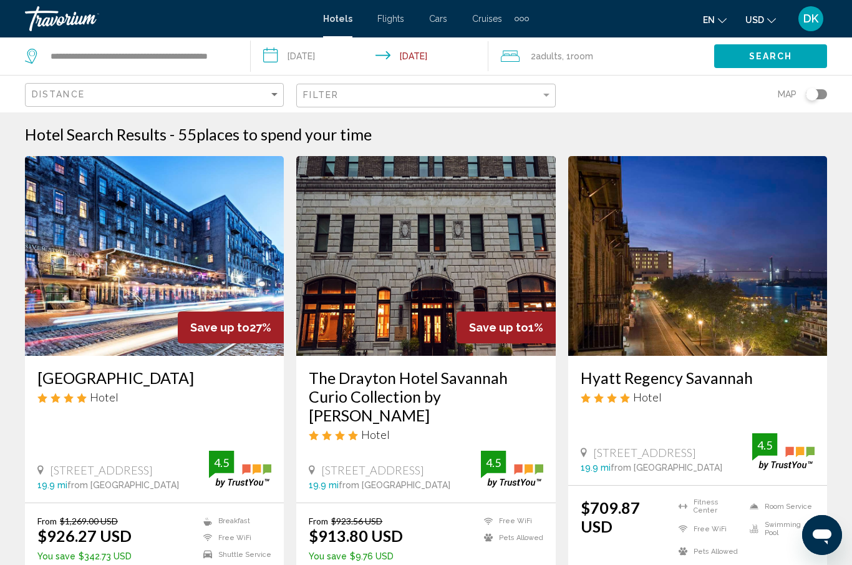
click at [80, 29] on div "Travorium" at bounding box center [87, 18] width 125 height 25
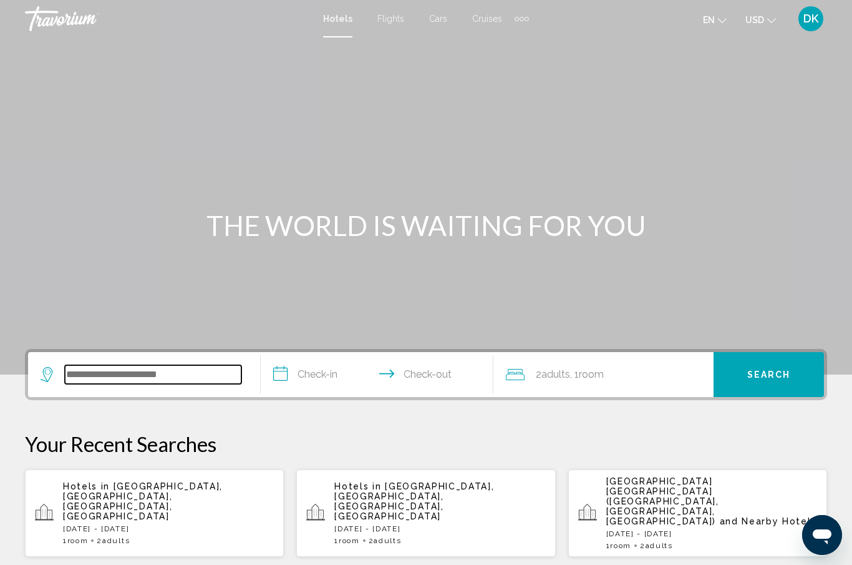
click at [179, 374] on input "Search widget" at bounding box center [153, 374] width 177 height 19
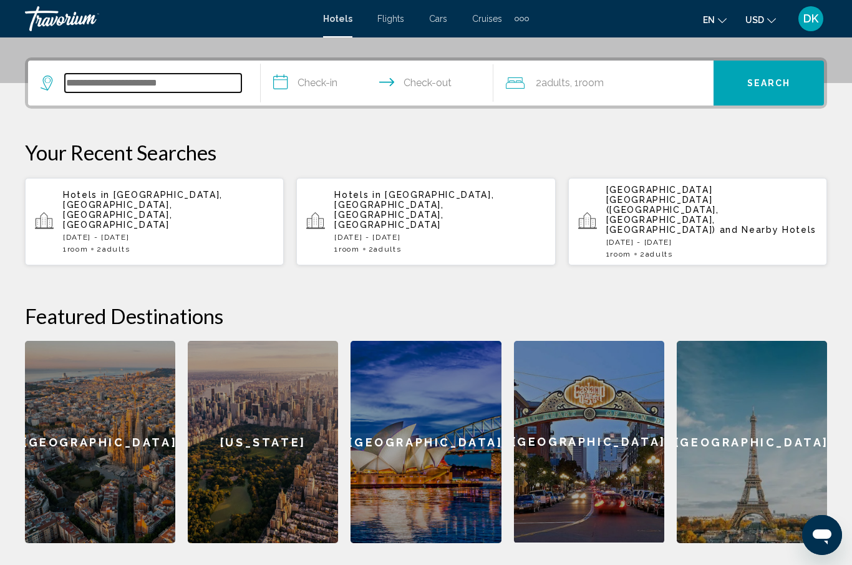
scroll to position [308, 0]
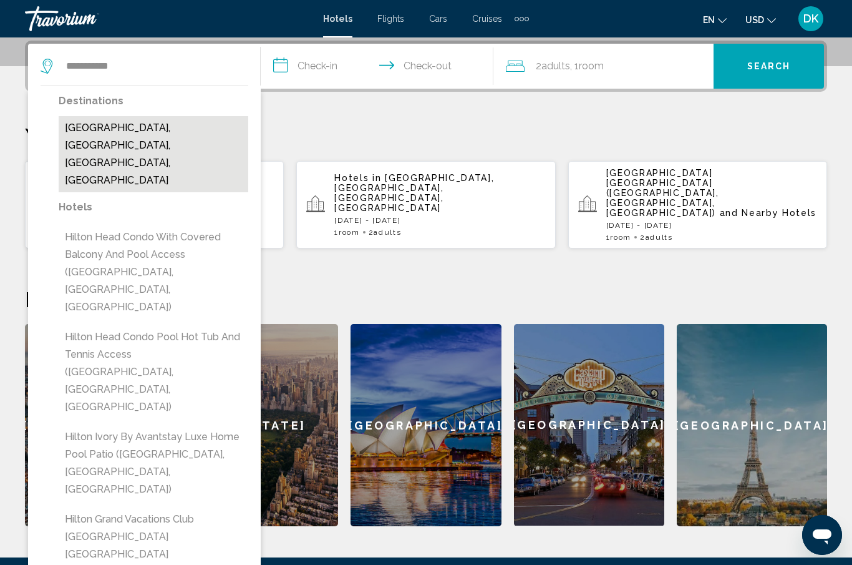
click at [134, 139] on button "[GEOGRAPHIC_DATA], [GEOGRAPHIC_DATA], [GEOGRAPHIC_DATA], [GEOGRAPHIC_DATA]" at bounding box center [154, 154] width 190 height 76
type input "**********"
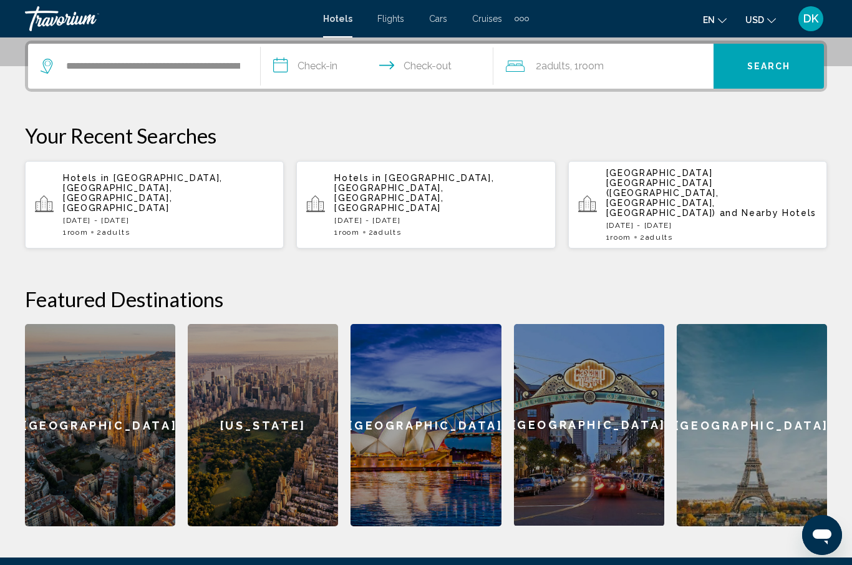
click at [318, 75] on input "**********" at bounding box center [380, 68] width 238 height 49
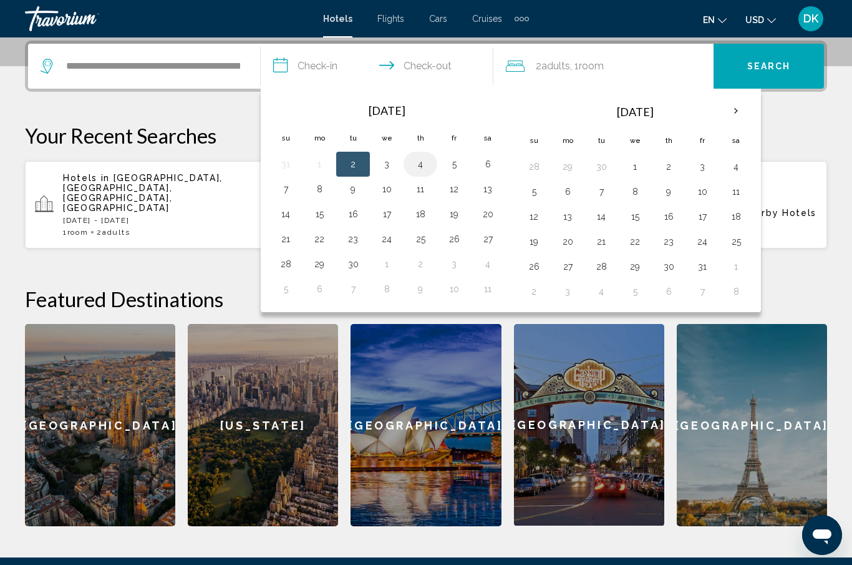
click at [422, 171] on button "4" at bounding box center [421, 163] width 20 height 17
click at [318, 191] on button "8" at bounding box center [320, 188] width 20 height 17
type input "**********"
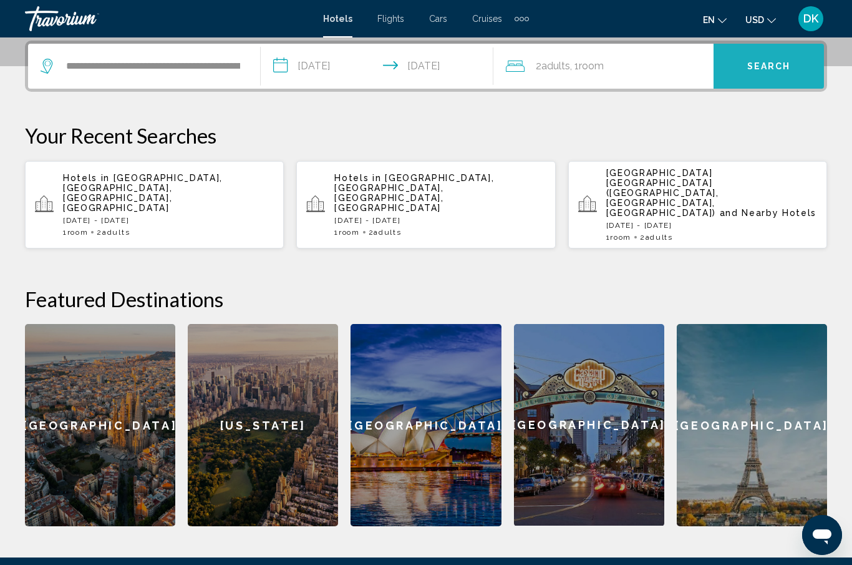
click at [743, 70] on button "Search" at bounding box center [769, 66] width 110 height 45
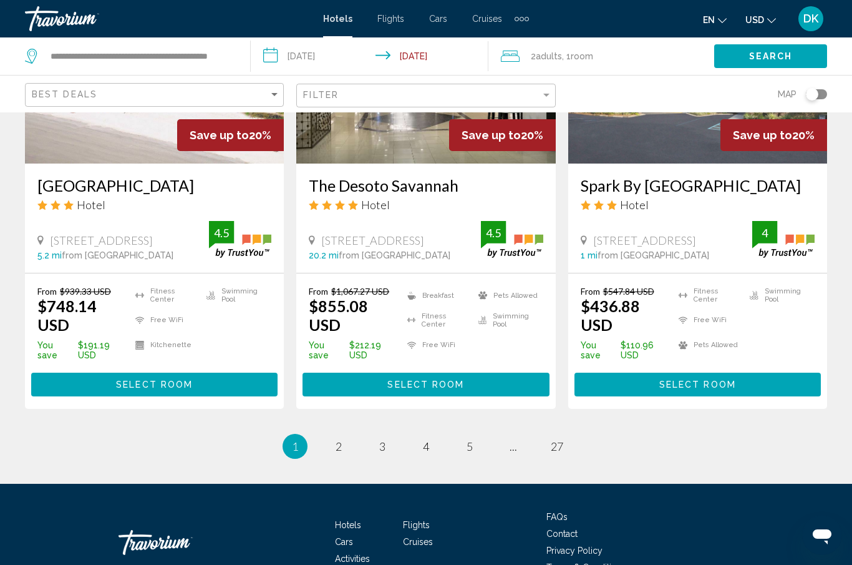
scroll to position [1677, 0]
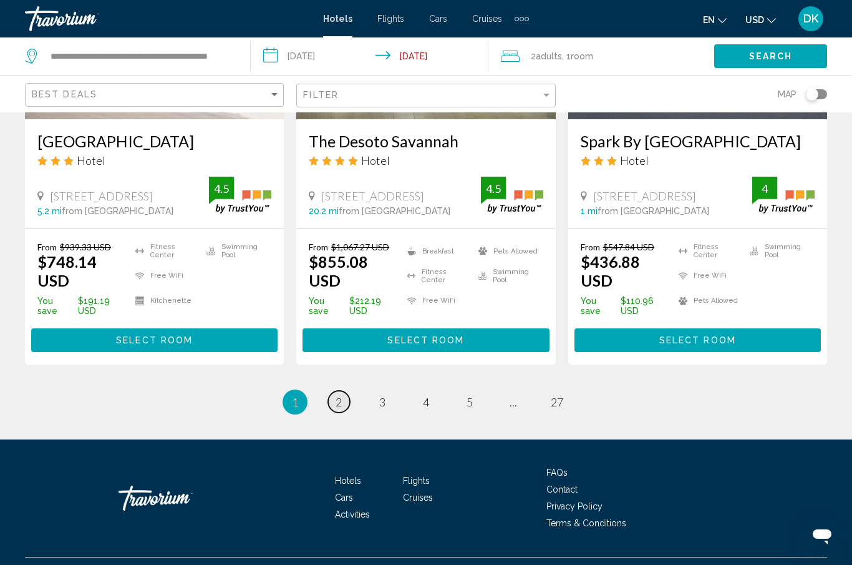
click at [332, 412] on link "page 2" at bounding box center [339, 402] width 22 height 22
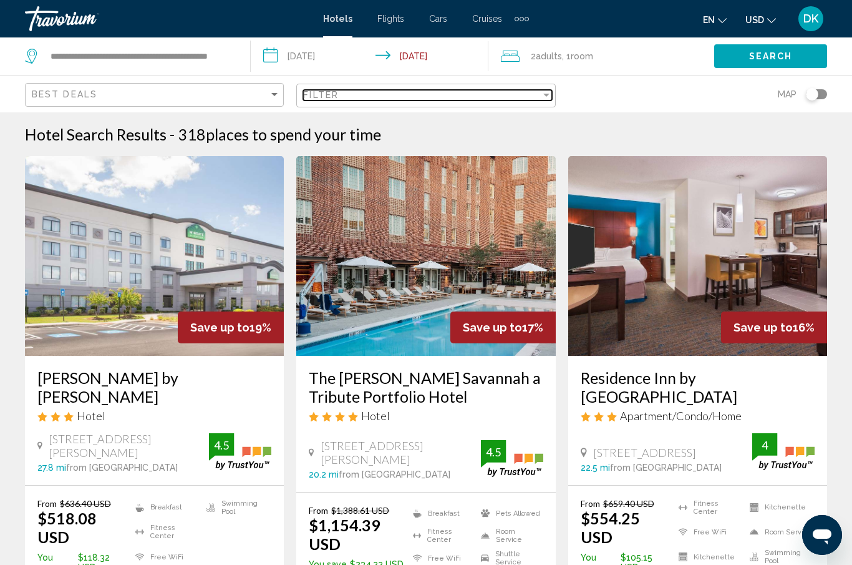
click at [332, 99] on span "Filter" at bounding box center [321, 95] width 36 height 10
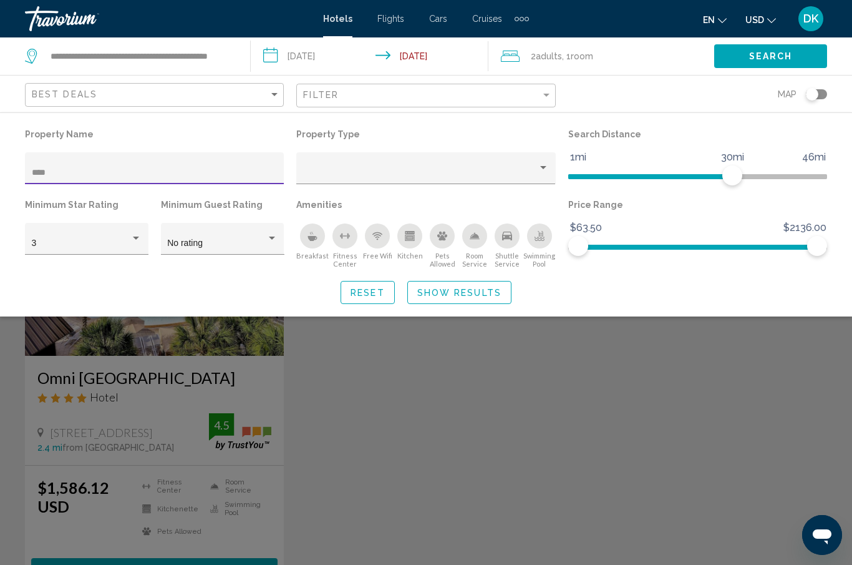
type input "****"
click at [455, 291] on span "Show Results" at bounding box center [459, 293] width 84 height 10
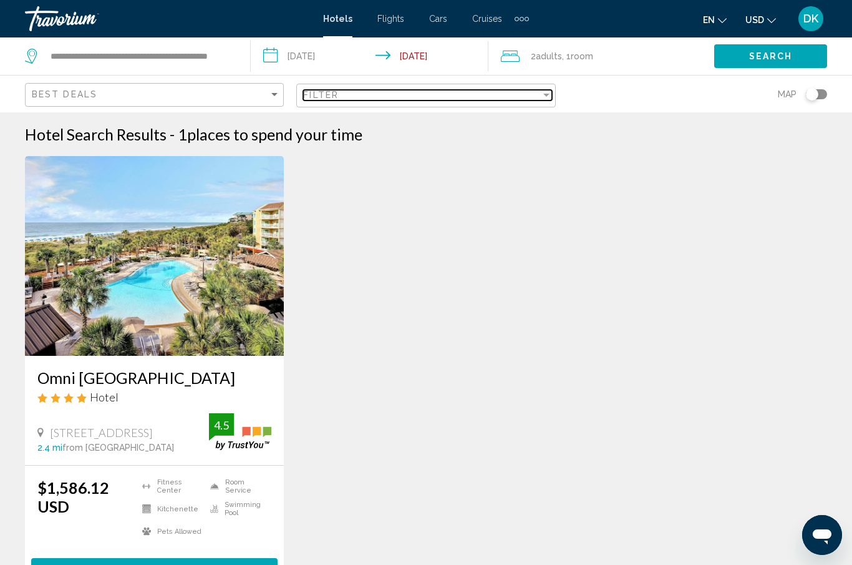
click at [356, 99] on div "Filter" at bounding box center [421, 95] width 237 height 10
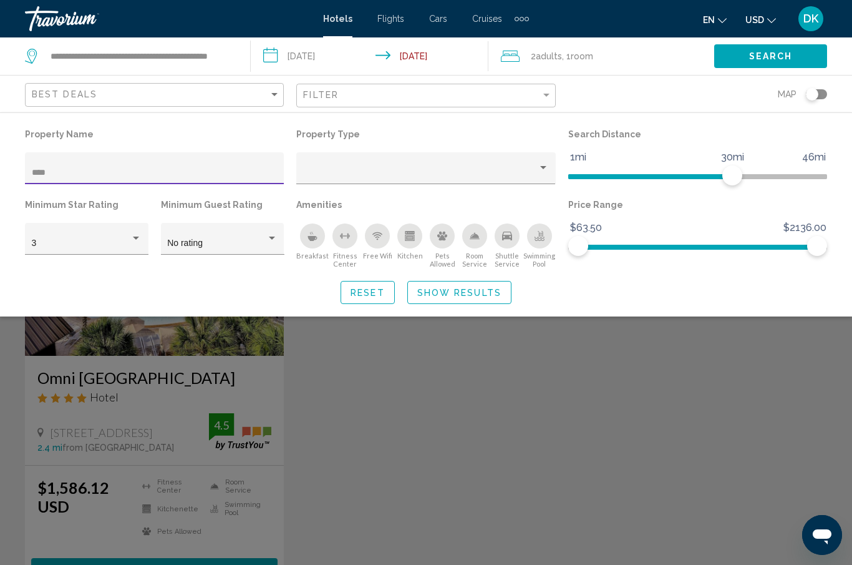
click at [132, 168] on input "****" at bounding box center [155, 173] width 246 height 10
type input "*"
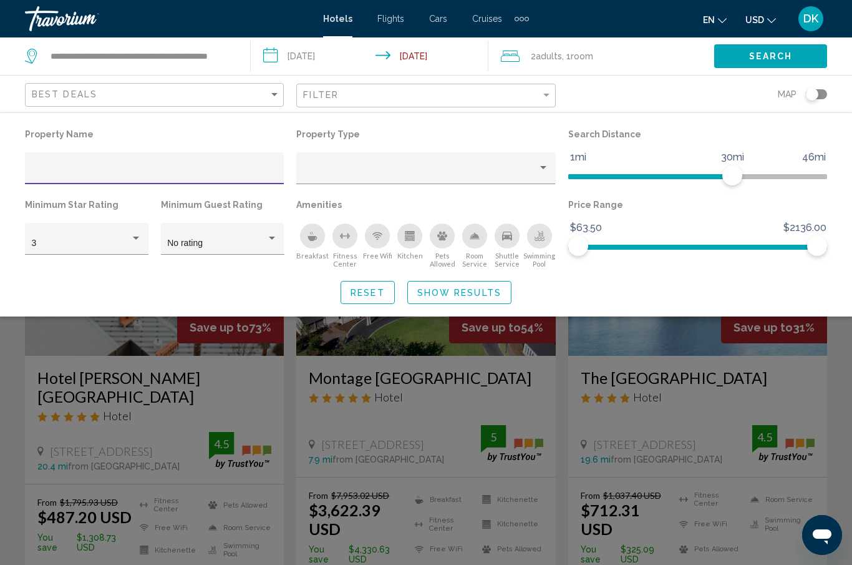
click at [434, 296] on span "Show Results" at bounding box center [459, 293] width 84 height 10
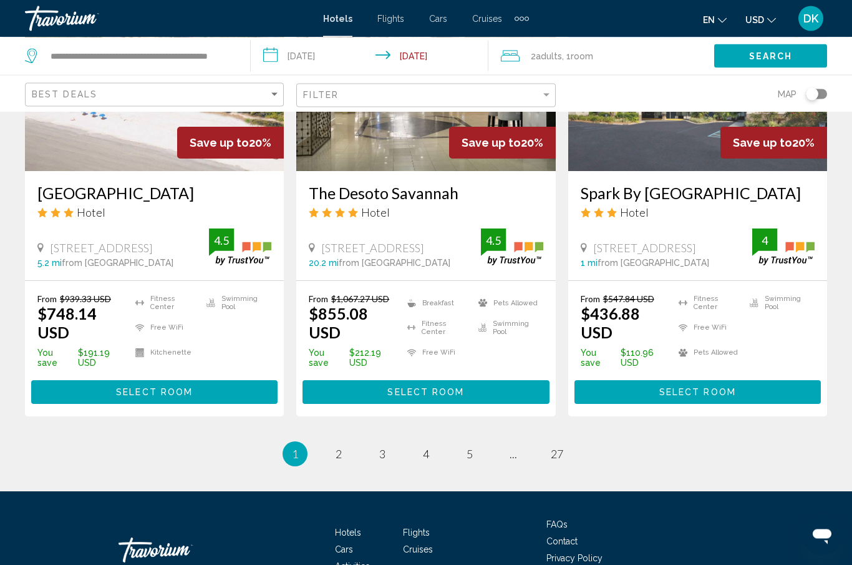
scroll to position [1626, 0]
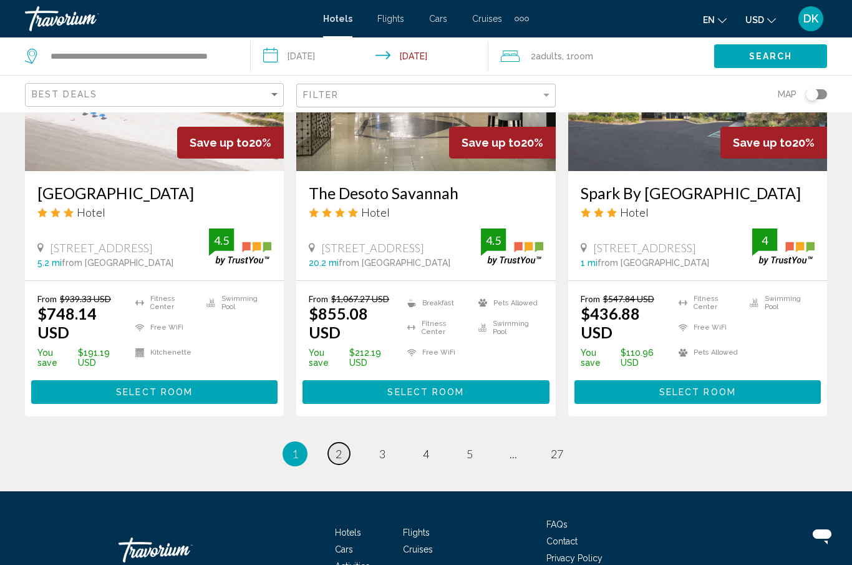
click at [341, 464] on link "page 2" at bounding box center [339, 453] width 22 height 22
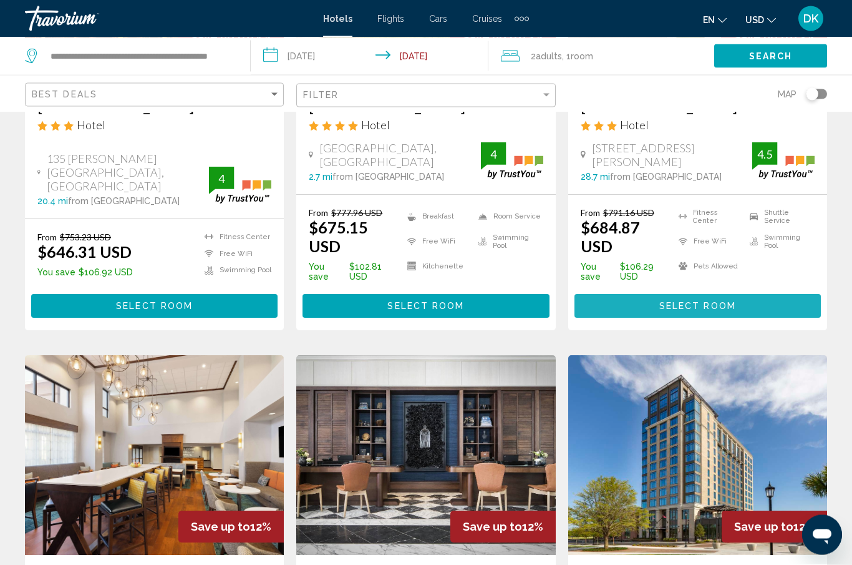
scroll to position [1270, 0]
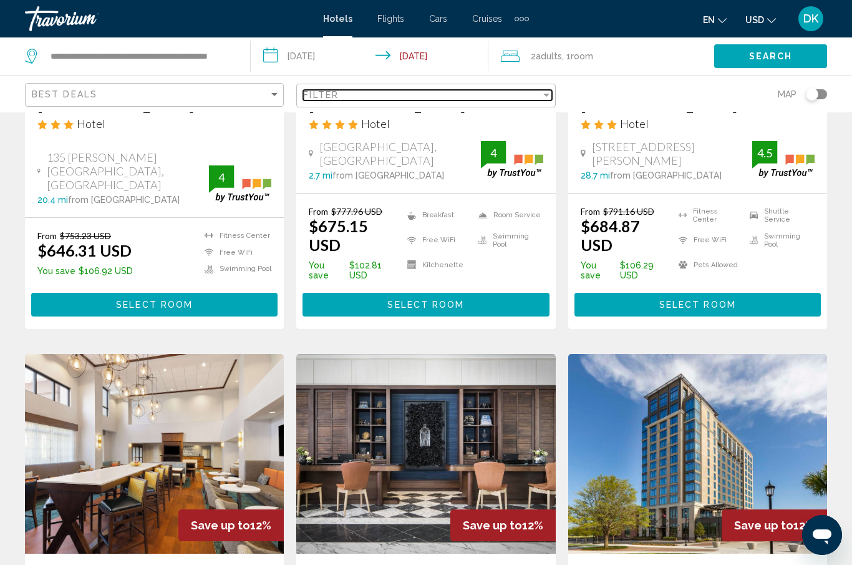
click at [378, 95] on div "Filter" at bounding box center [421, 95] width 237 height 10
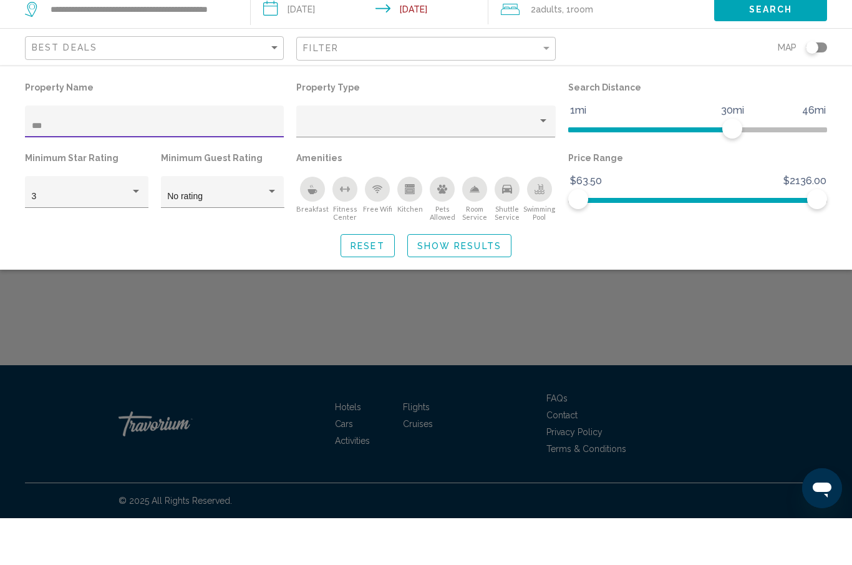
scroll to position [47, 0]
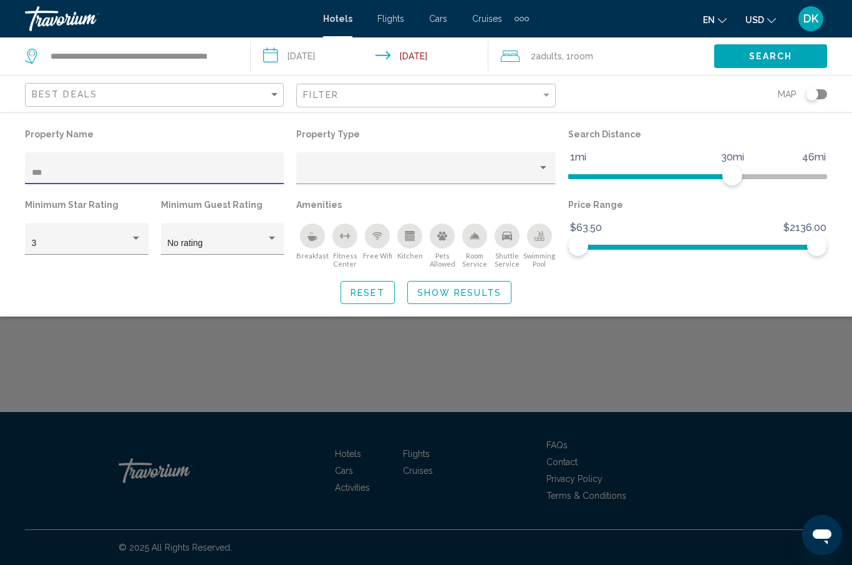
type input "***"
click at [456, 293] on span "Show Results" at bounding box center [459, 293] width 84 height 10
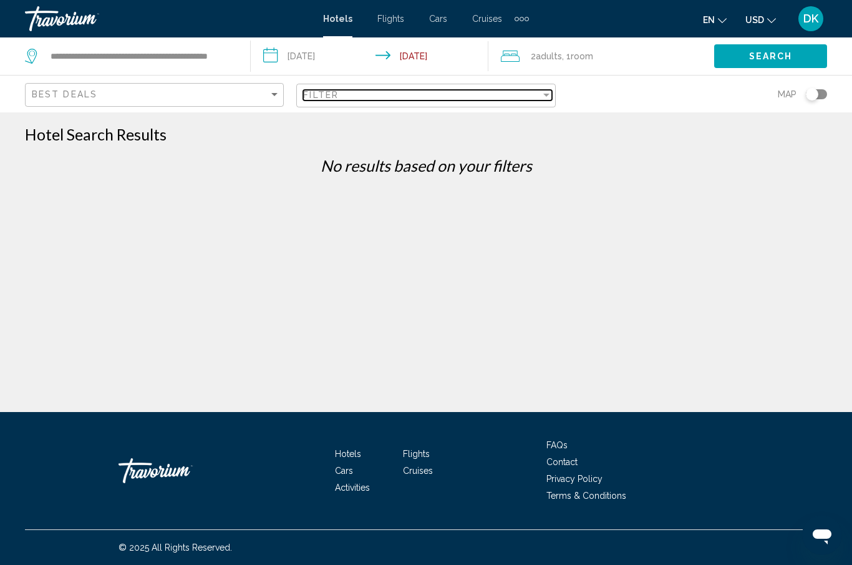
click at [366, 99] on div "Filter" at bounding box center [421, 95] width 237 height 10
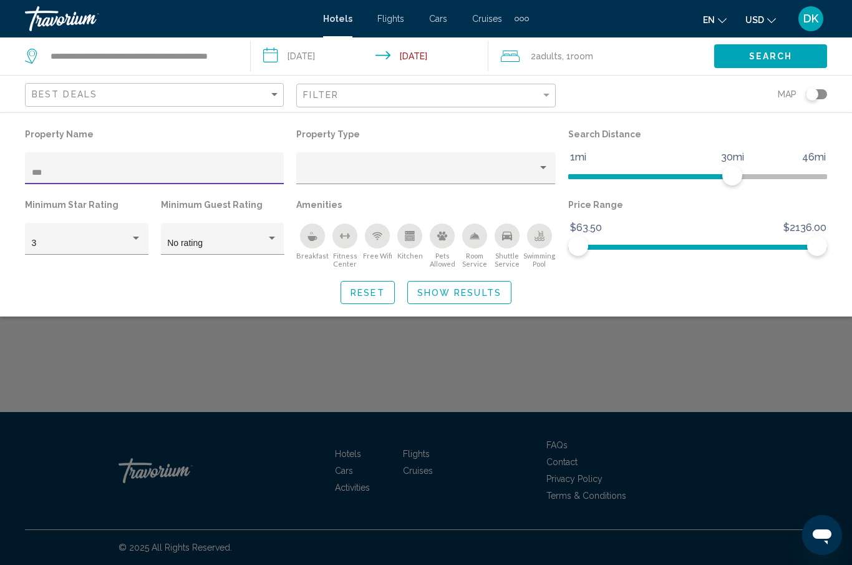
click at [142, 174] on input "***" at bounding box center [155, 173] width 246 height 10
type input "*"
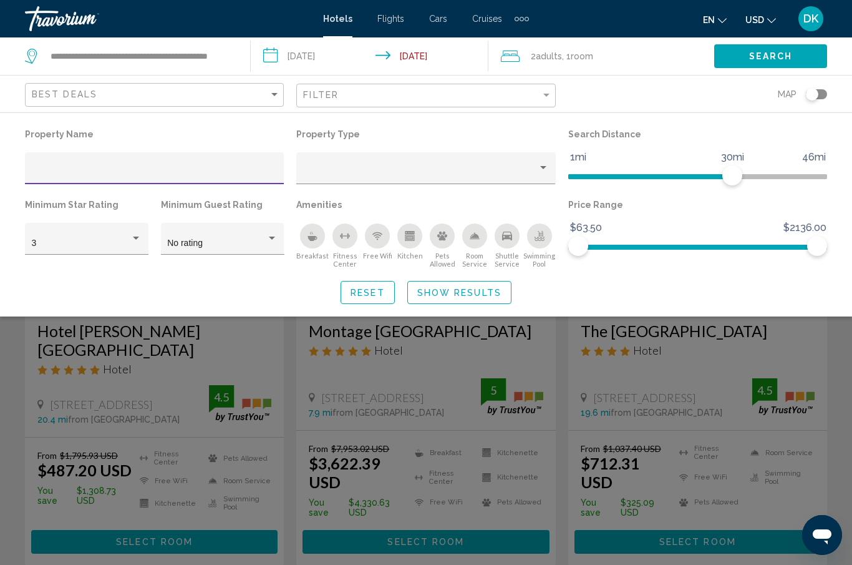
click at [441, 293] on span "Show Results" at bounding box center [459, 293] width 84 height 10
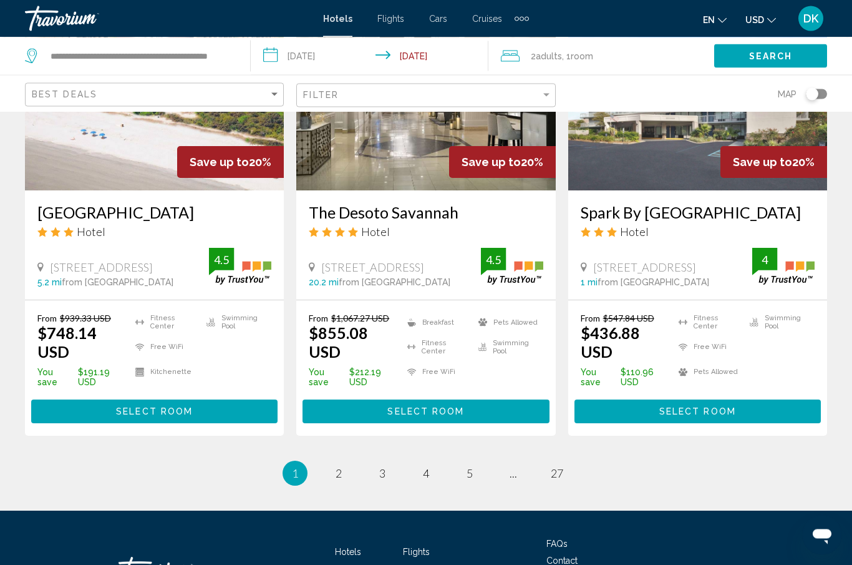
scroll to position [1631, 0]
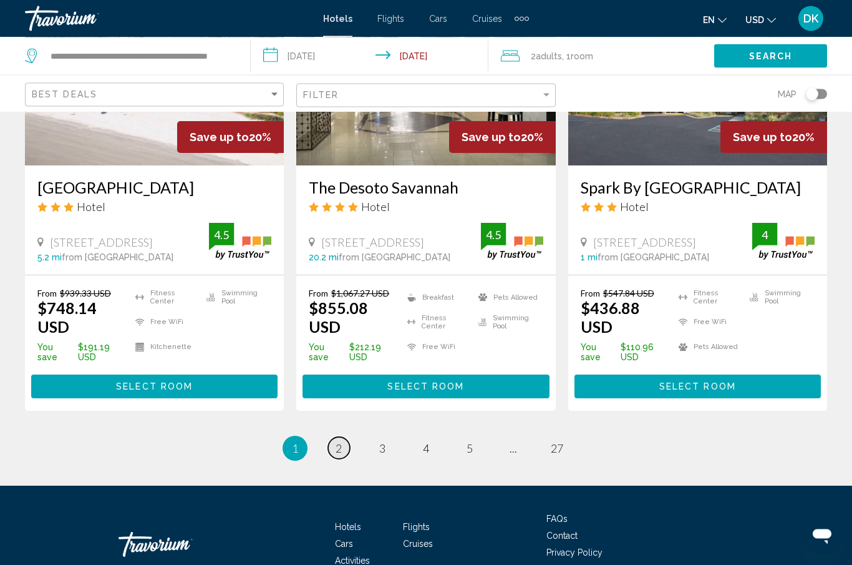
click at [338, 456] on span "2" at bounding box center [339, 449] width 6 height 14
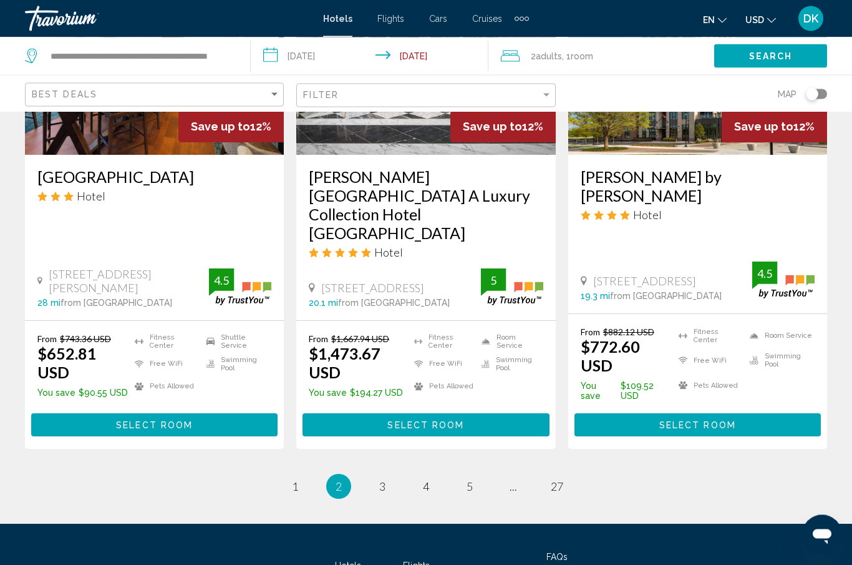
scroll to position [1697, 0]
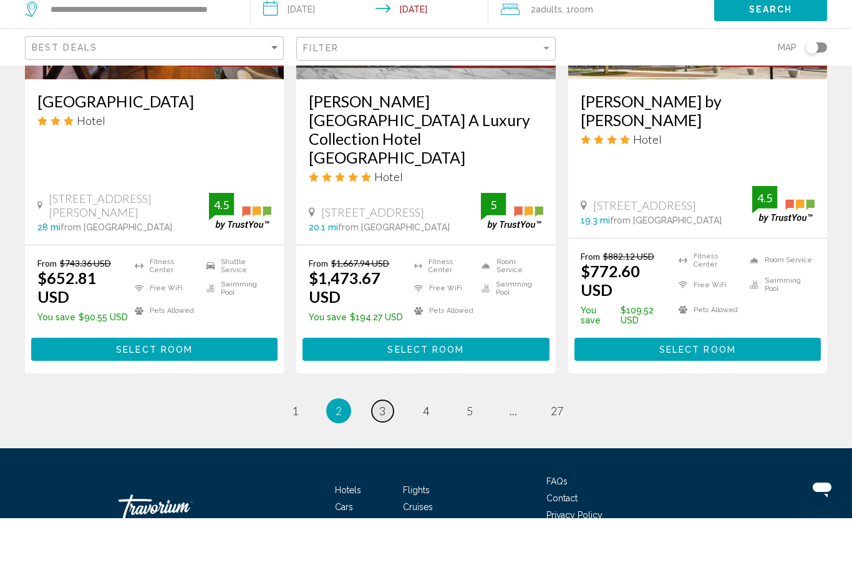
click at [381, 451] on span "3" at bounding box center [382, 458] width 6 height 14
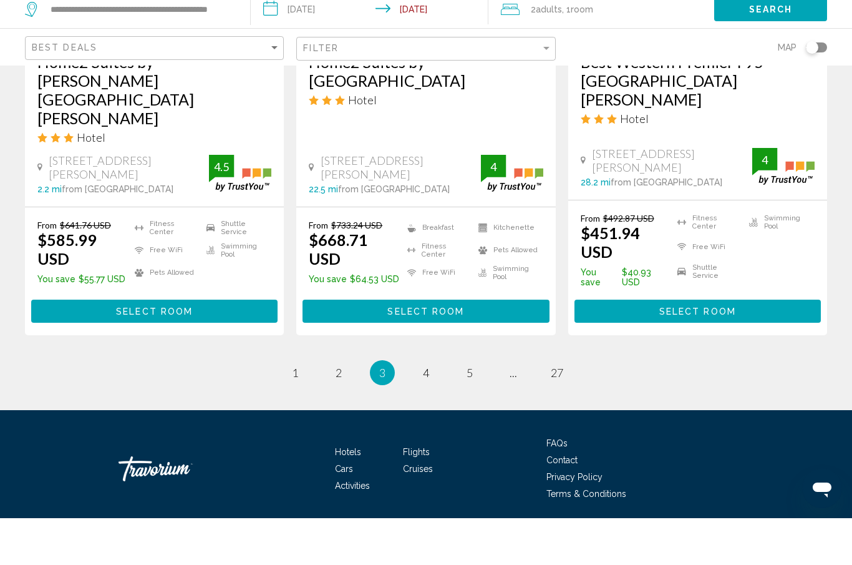
scroll to position [1721, 0]
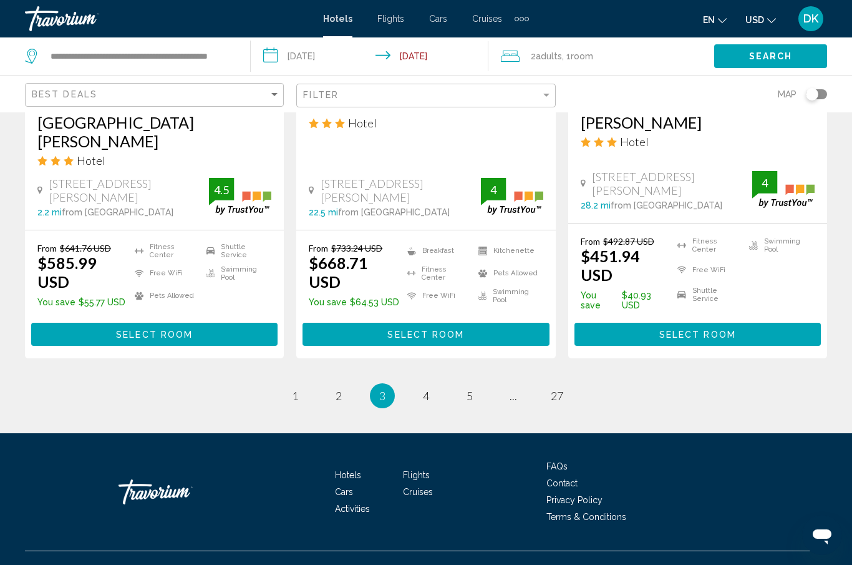
click at [388, 383] on li "You're on page 3" at bounding box center [382, 395] width 25 height 25
click at [713, 383] on ul "3 / 27 page 1 page 2 You're on page 3 page 4 page 5 page ... page 27" at bounding box center [426, 395] width 802 height 25
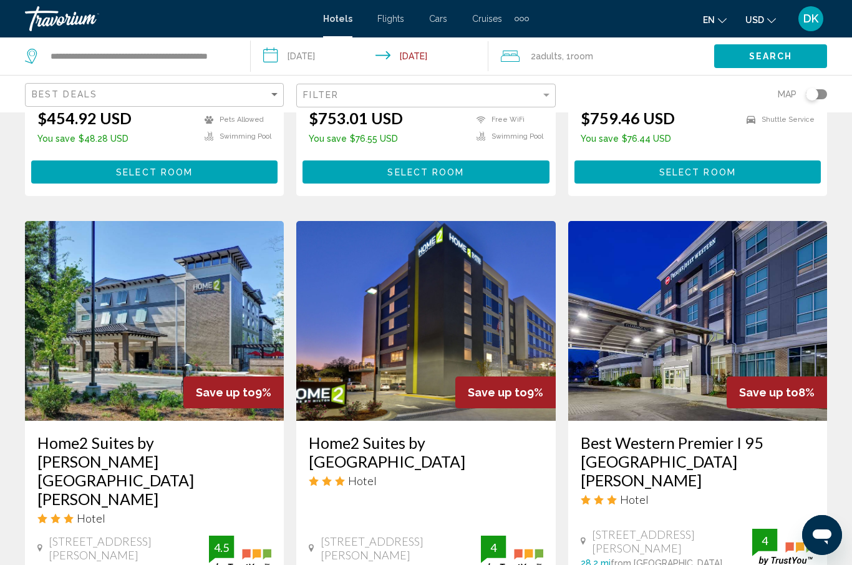
scroll to position [1674, 0]
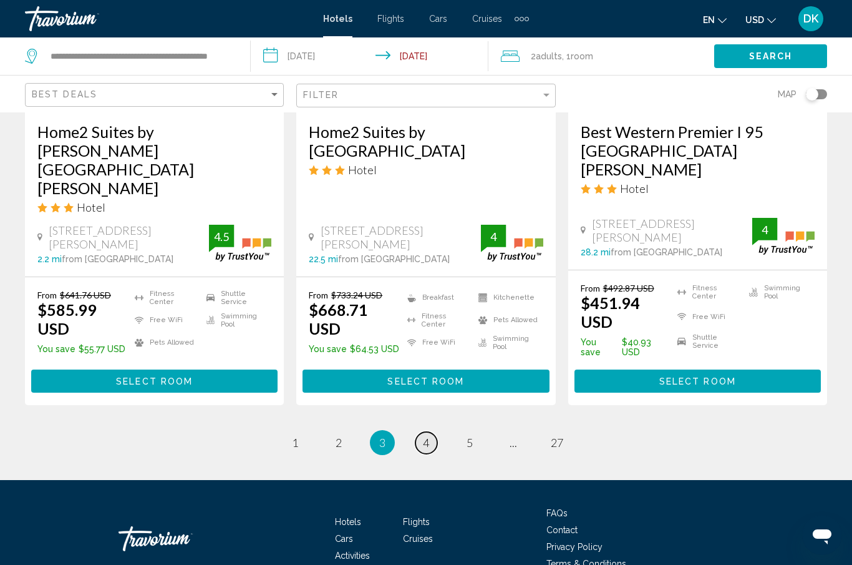
click at [427, 436] on span "4" at bounding box center [426, 443] width 6 height 14
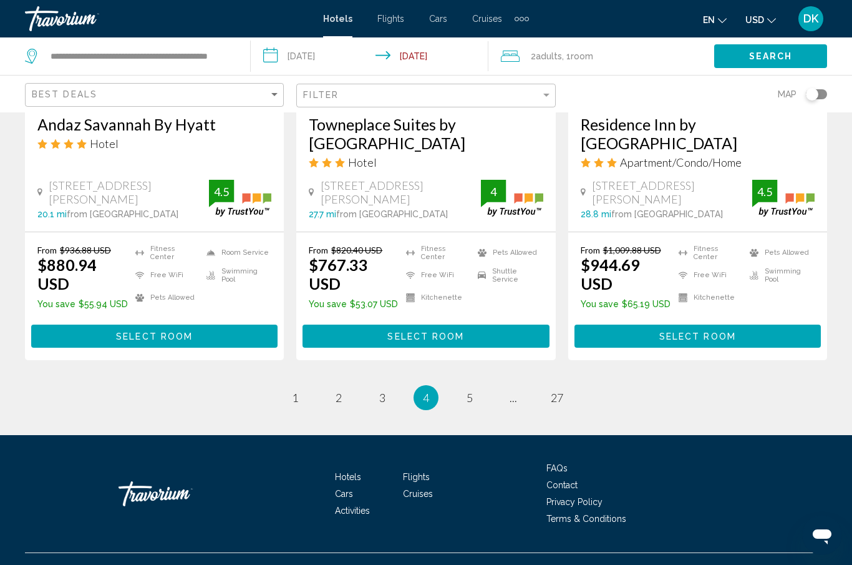
scroll to position [1684, 0]
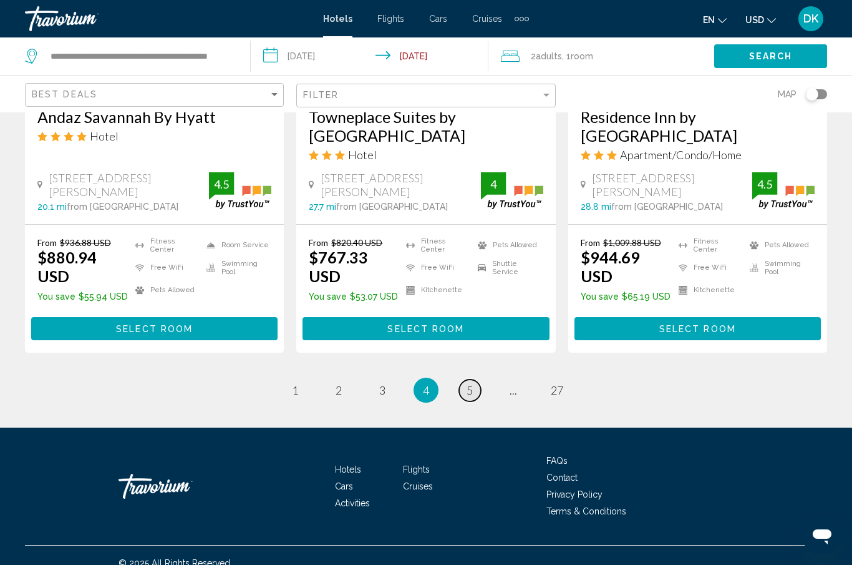
click at [467, 397] on span "5" at bounding box center [470, 390] width 6 height 14
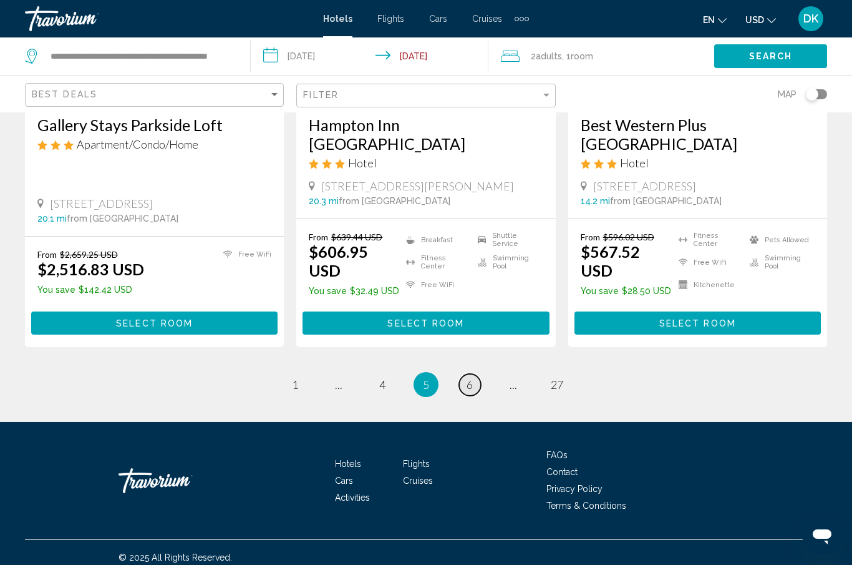
scroll to position [1645, 0]
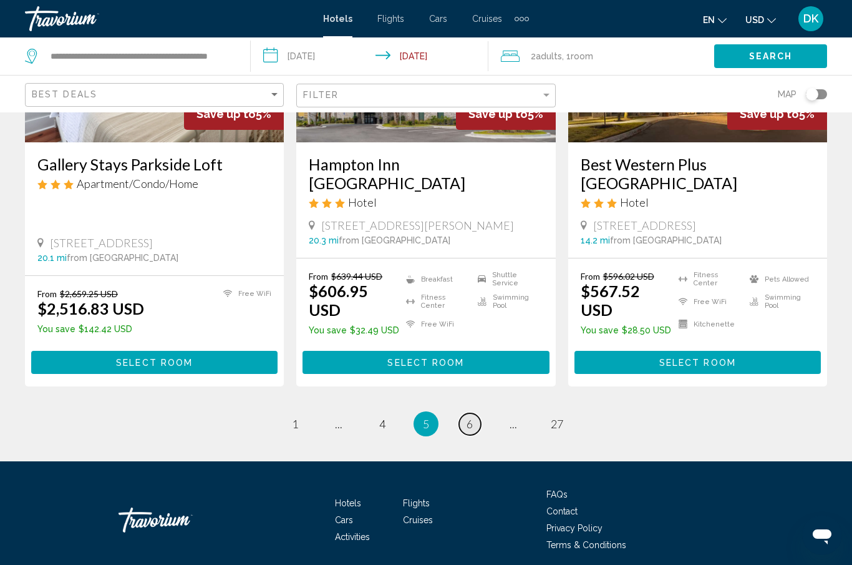
click at [473, 424] on span "6" at bounding box center [470, 424] width 6 height 14
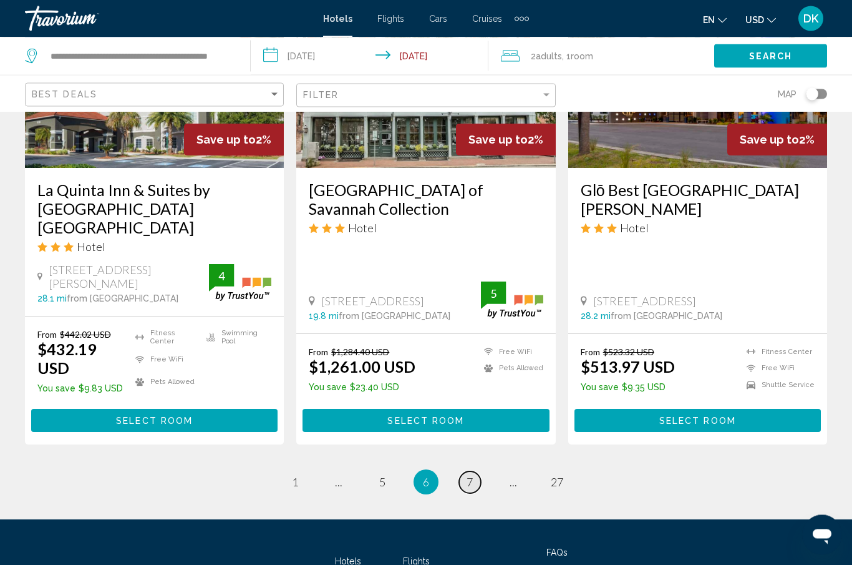
scroll to position [1639, 0]
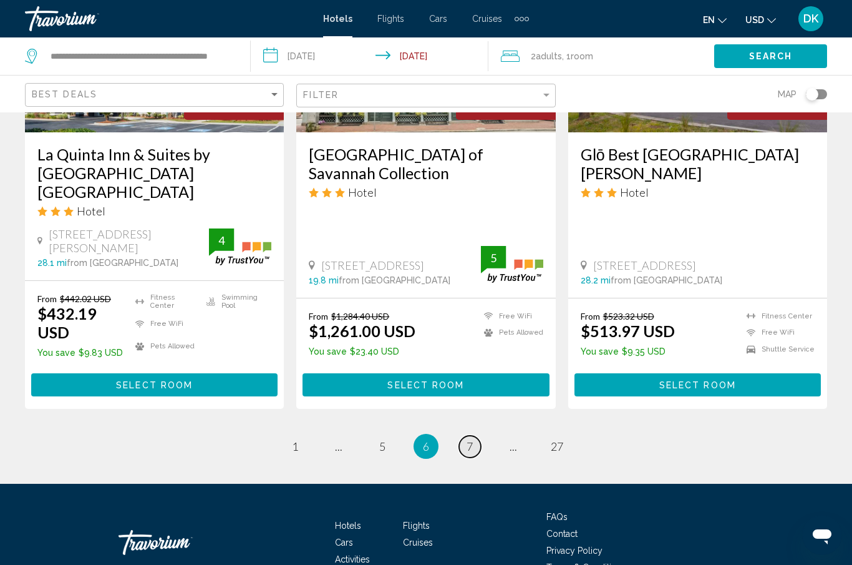
click at [477, 436] on link "page 7" at bounding box center [470, 447] width 22 height 22
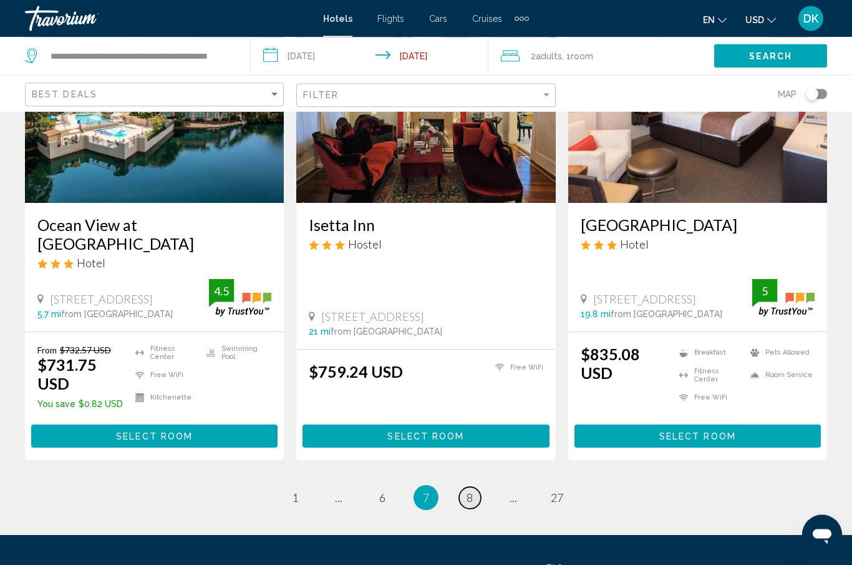
scroll to position [1665, 0]
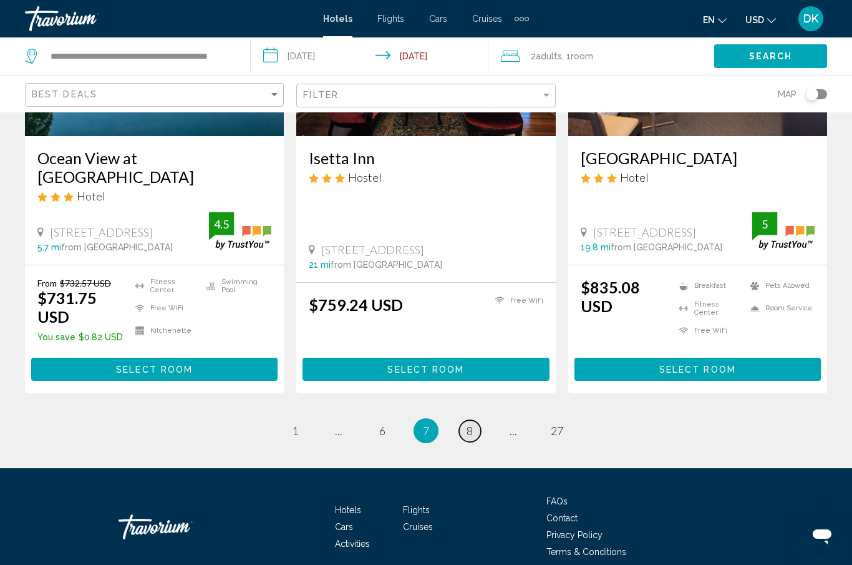
click at [474, 424] on link "page 8" at bounding box center [470, 431] width 22 height 22
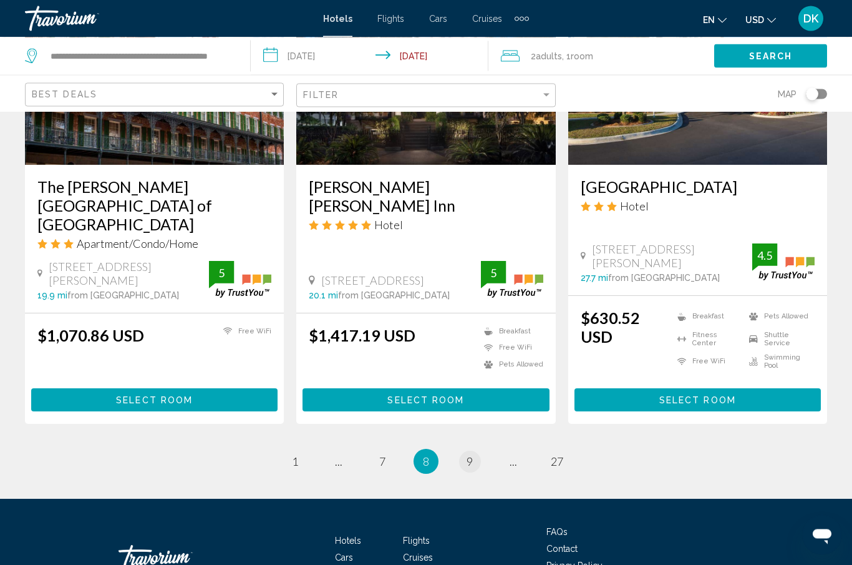
scroll to position [1643, 0]
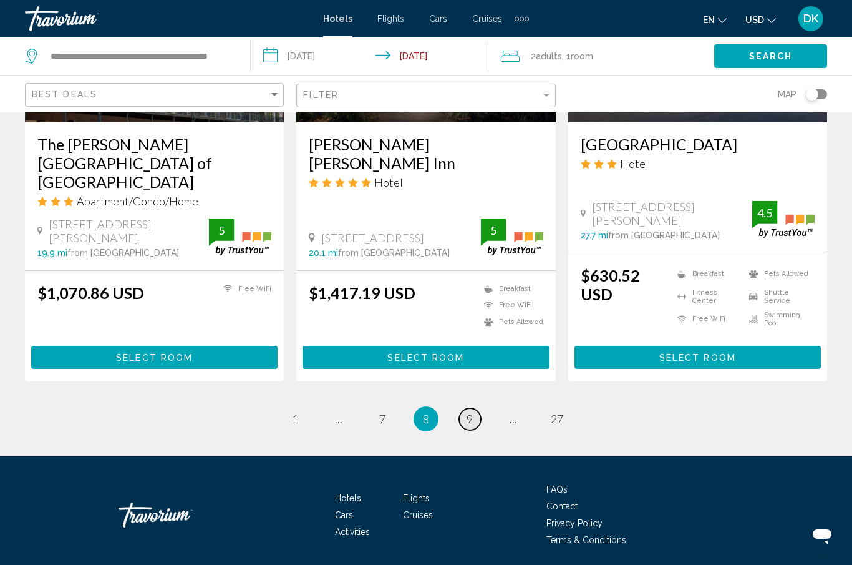
click at [480, 419] on link "page 9" at bounding box center [470, 419] width 22 height 22
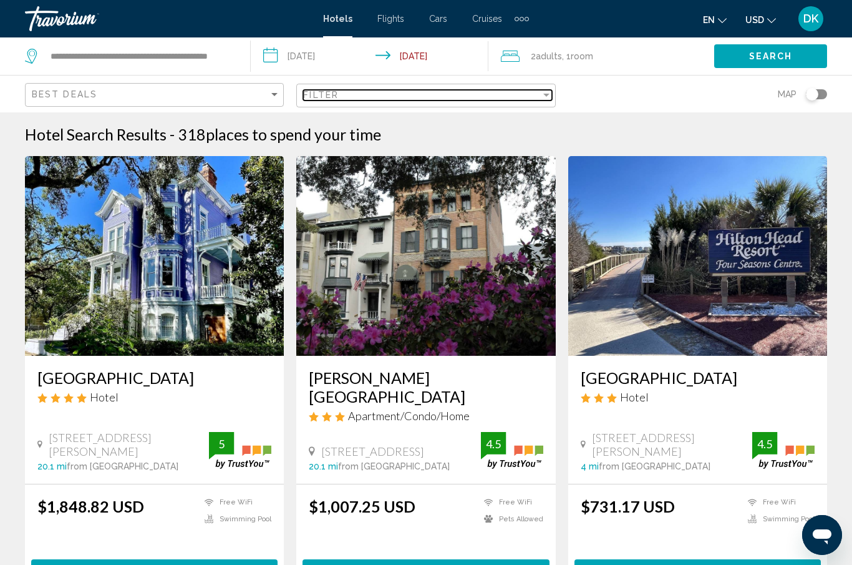
click at [544, 99] on div "Filter" at bounding box center [546, 95] width 11 height 10
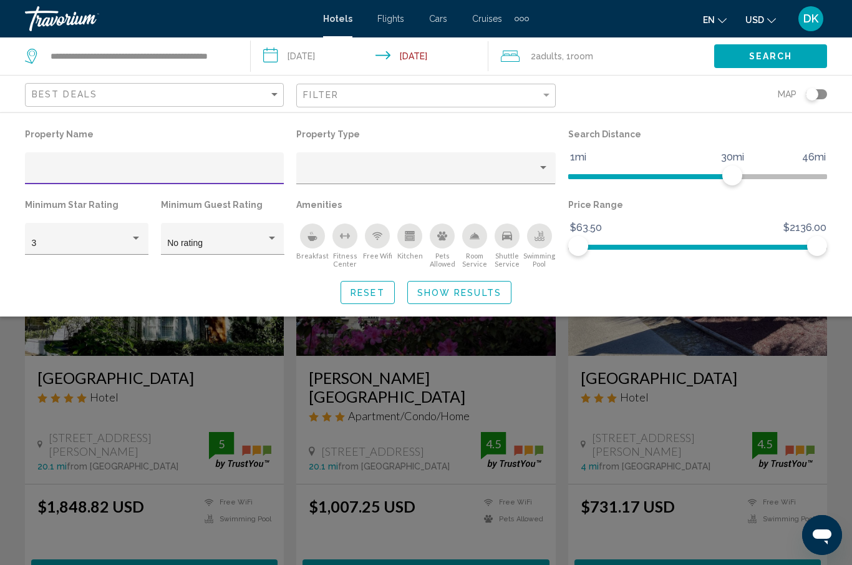
click at [64, 168] on input "Hotel Filters" at bounding box center [155, 173] width 246 height 10
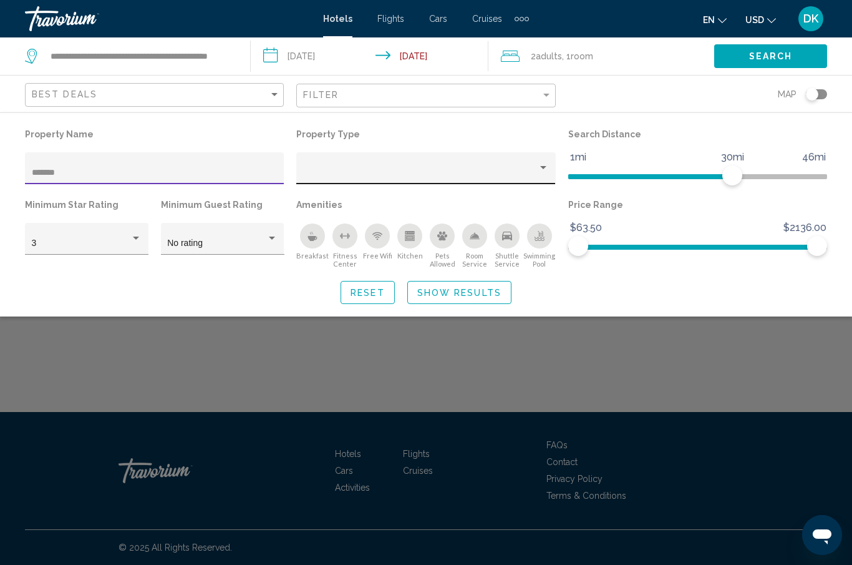
type input "*******"
click at [535, 177] on div "Property type" at bounding box center [420, 173] width 235 height 10
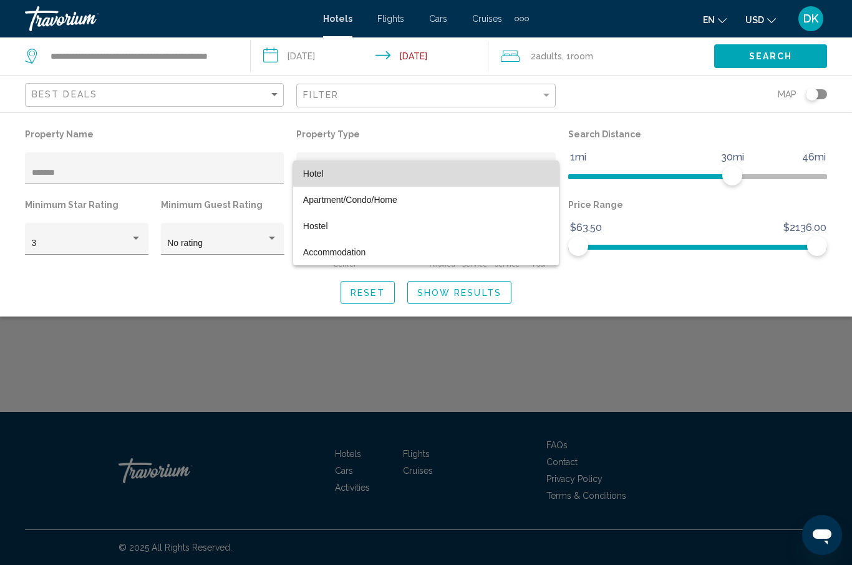
click at [391, 178] on span "Hotel" at bounding box center [426, 173] width 246 height 26
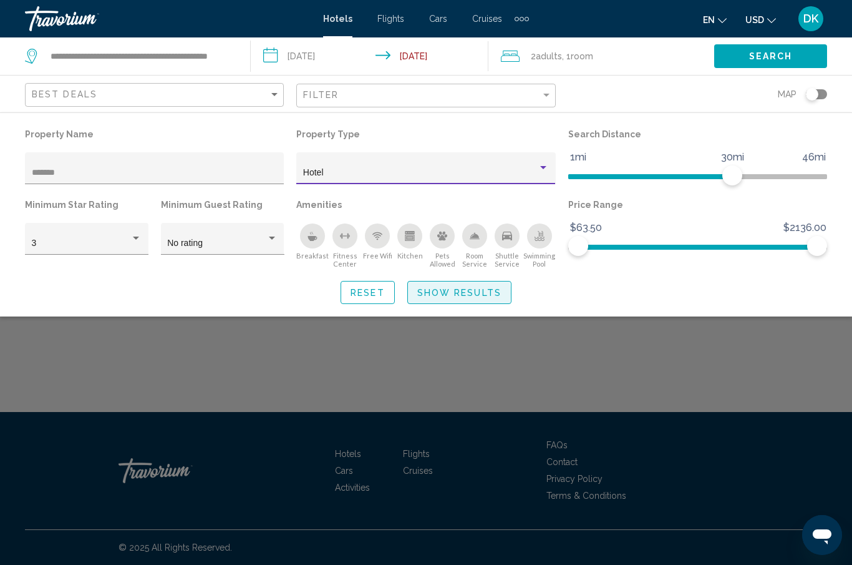
click at [447, 294] on span "Show Results" at bounding box center [459, 293] width 84 height 10
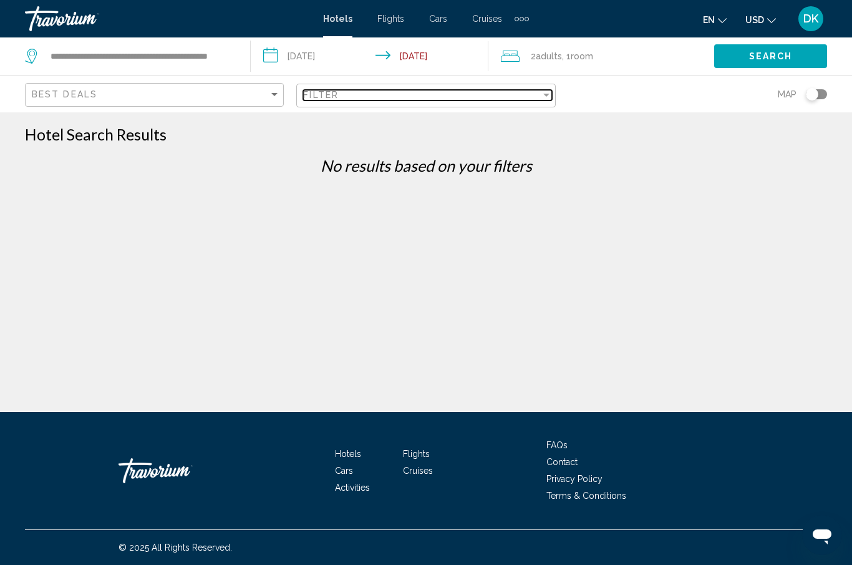
click at [354, 93] on div "Filter" at bounding box center [421, 95] width 237 height 10
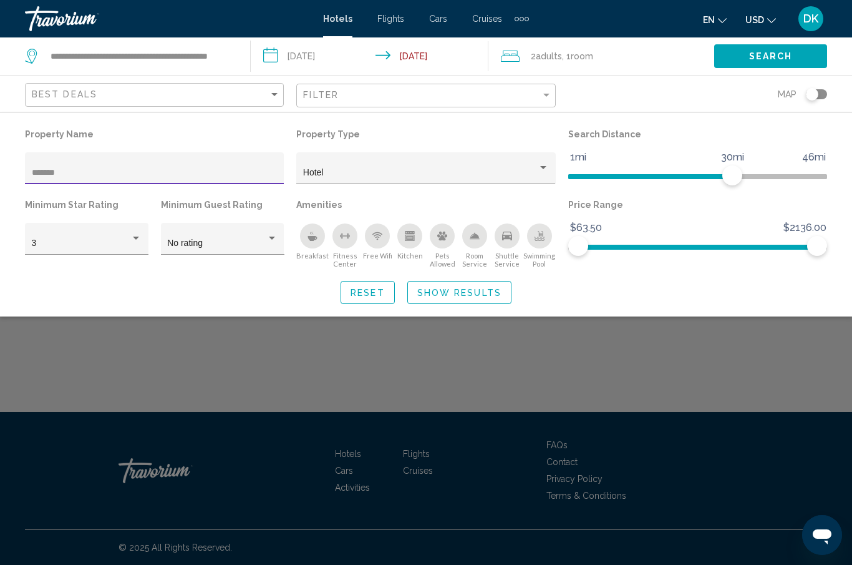
click at [89, 177] on input "*******" at bounding box center [155, 173] width 246 height 10
type input "*"
type input "**********"
click at [485, 295] on span "Show Results" at bounding box center [459, 293] width 84 height 10
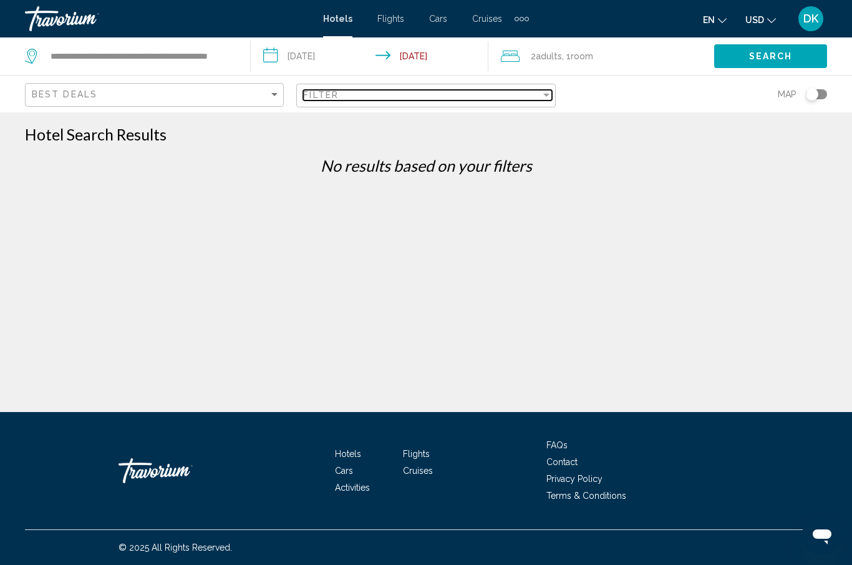
click at [305, 95] on span "Filter" at bounding box center [321, 95] width 36 height 10
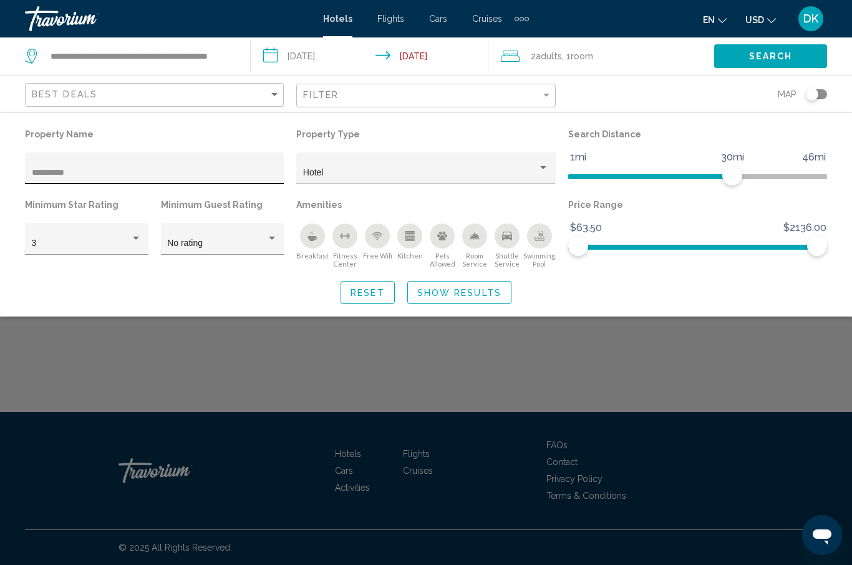
click at [129, 163] on div "**********" at bounding box center [155, 172] width 246 height 26
click at [134, 160] on div "**********" at bounding box center [155, 172] width 246 height 26
drag, startPoint x: 130, startPoint y: 173, endPoint x: 130, endPoint y: 164, distance: 8.7
click at [130, 170] on input "**********" at bounding box center [155, 173] width 246 height 10
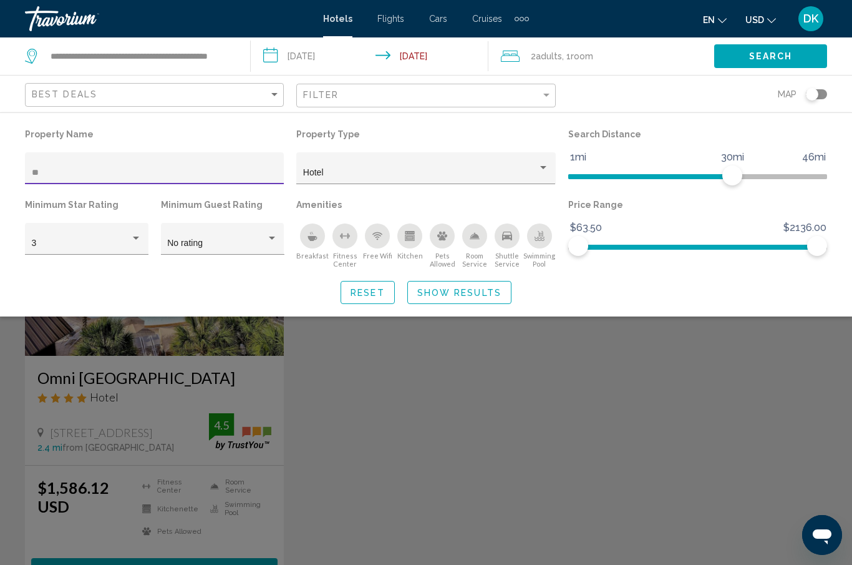
type input "*"
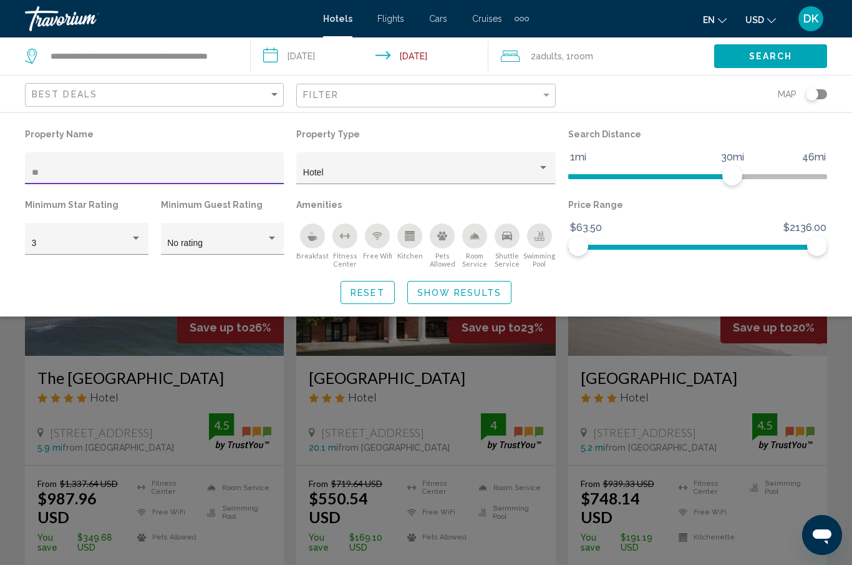
type input "*"
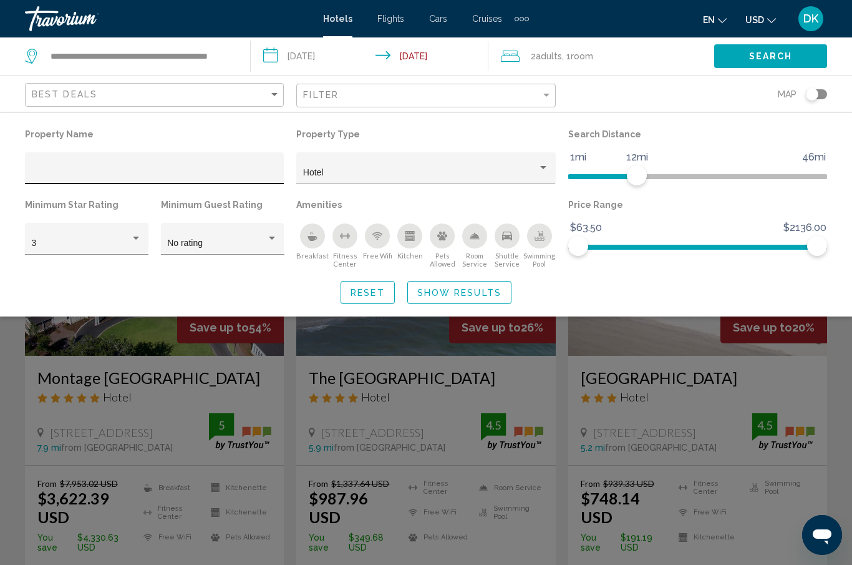
click at [82, 175] on input "Hotel Filters" at bounding box center [155, 173] width 246 height 10
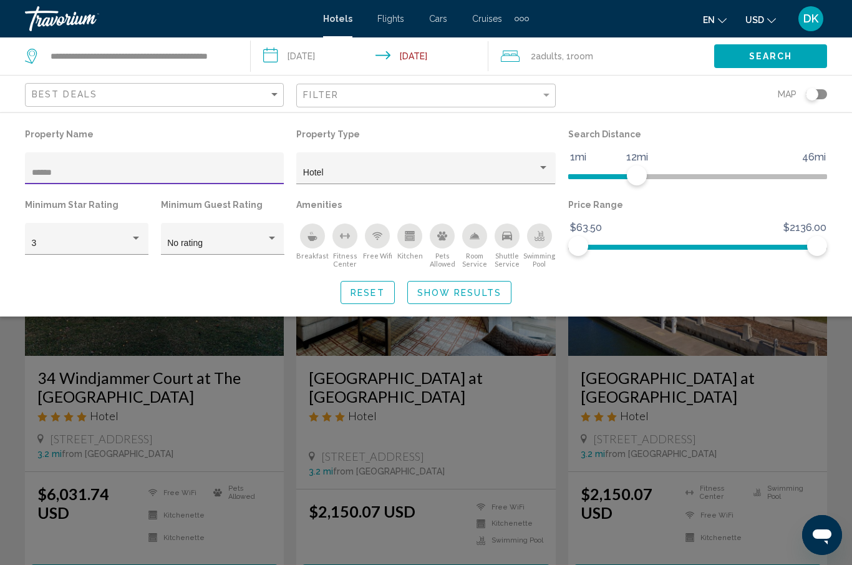
type input "*******"
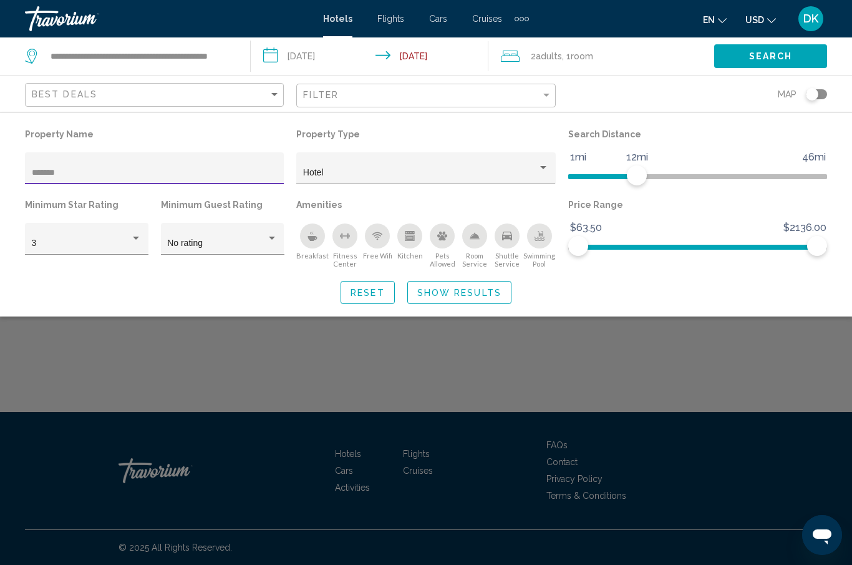
click at [454, 298] on span "Show Results" at bounding box center [459, 293] width 84 height 10
